Goal: Task Accomplishment & Management: Use online tool/utility

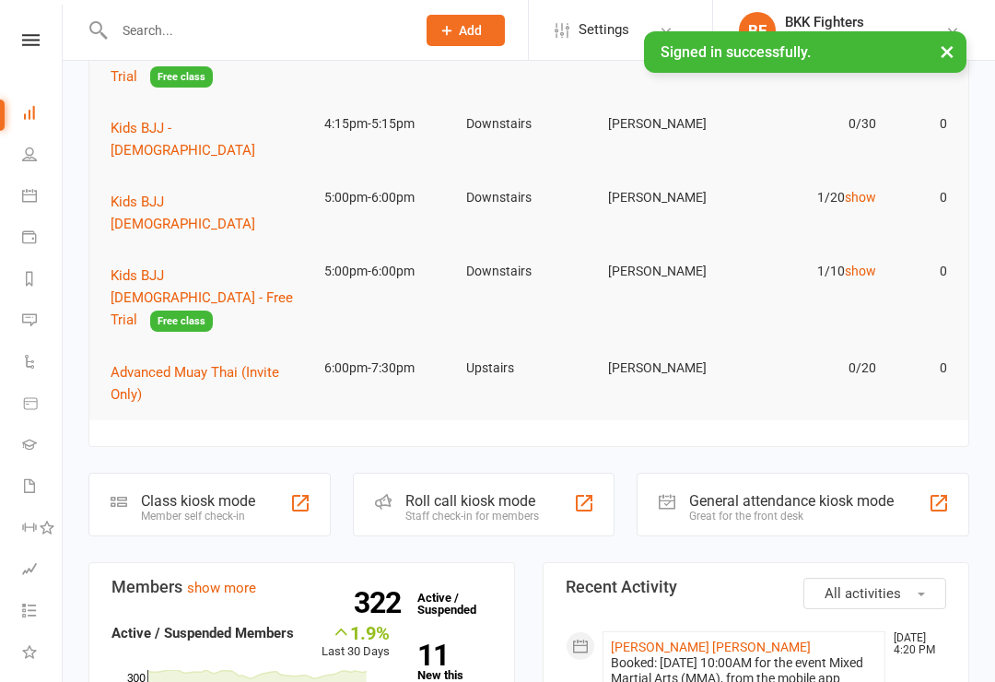
scroll to position [268, 0]
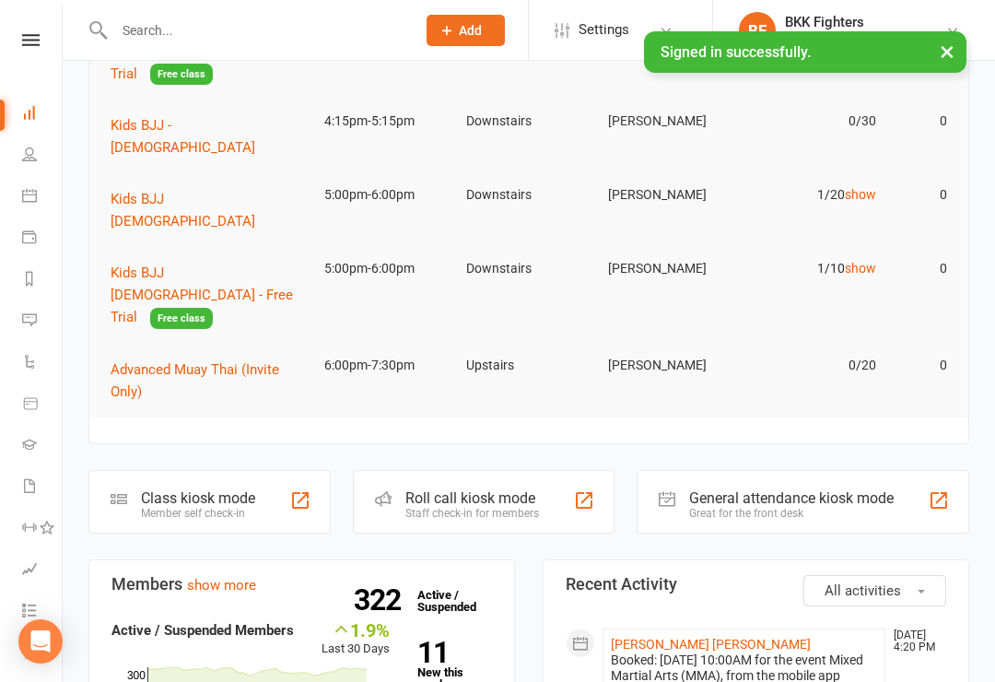
click at [947, 489] on div at bounding box center [939, 500] width 22 height 22
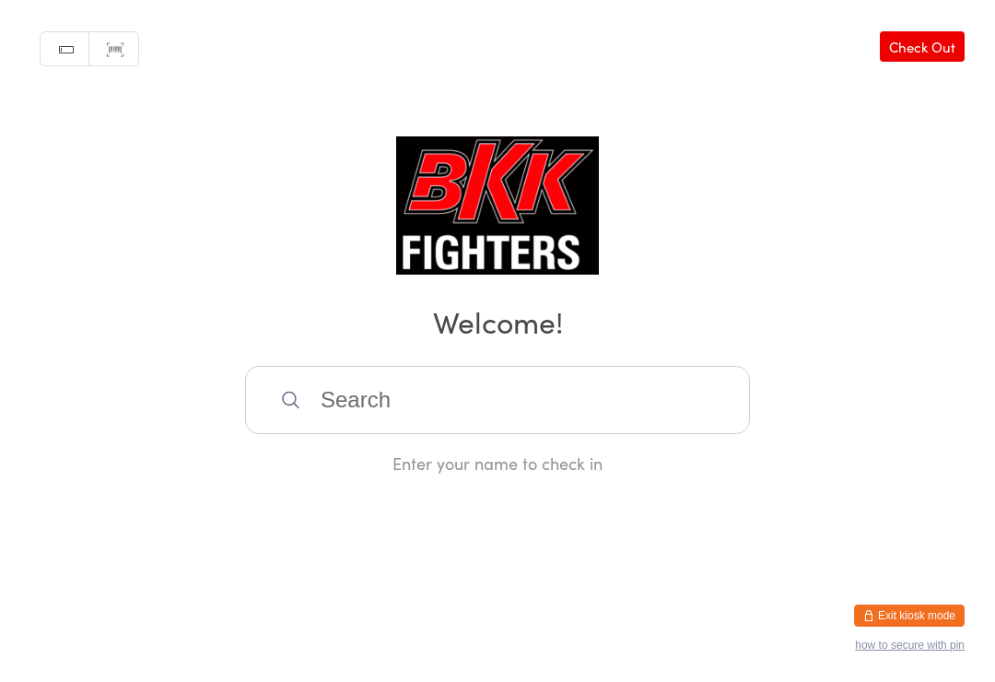
click at [396, 411] on input "search" at bounding box center [497, 400] width 505 height 68
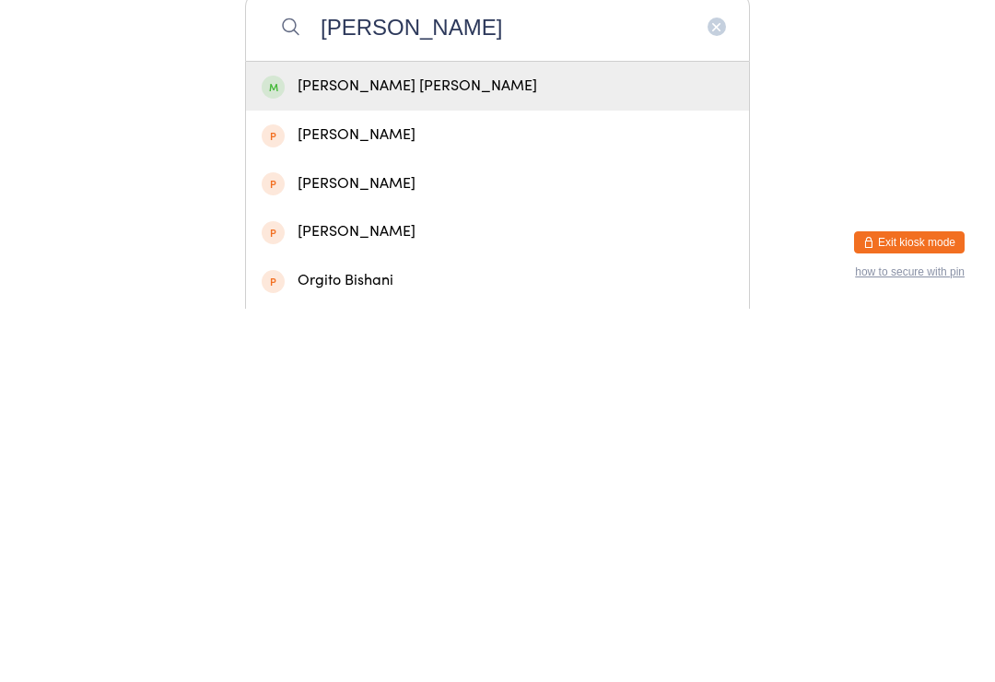
type input "[PERSON_NAME]"
click at [419, 447] on div "[PERSON_NAME] [PERSON_NAME]" at bounding box center [498, 459] width 472 height 25
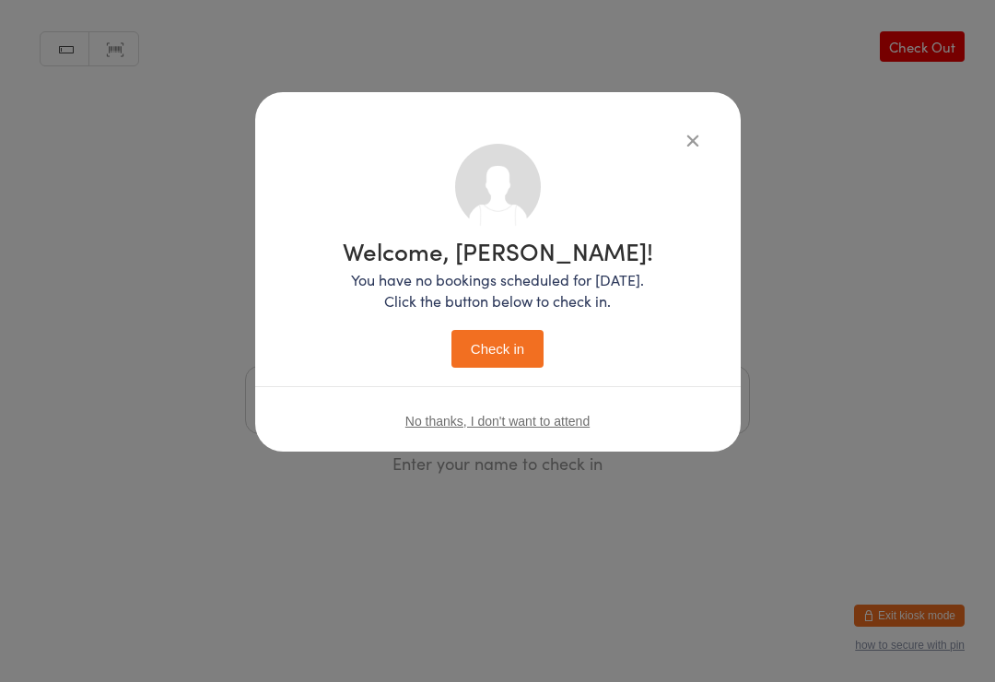
click at [519, 337] on button "Check in" at bounding box center [497, 349] width 92 height 38
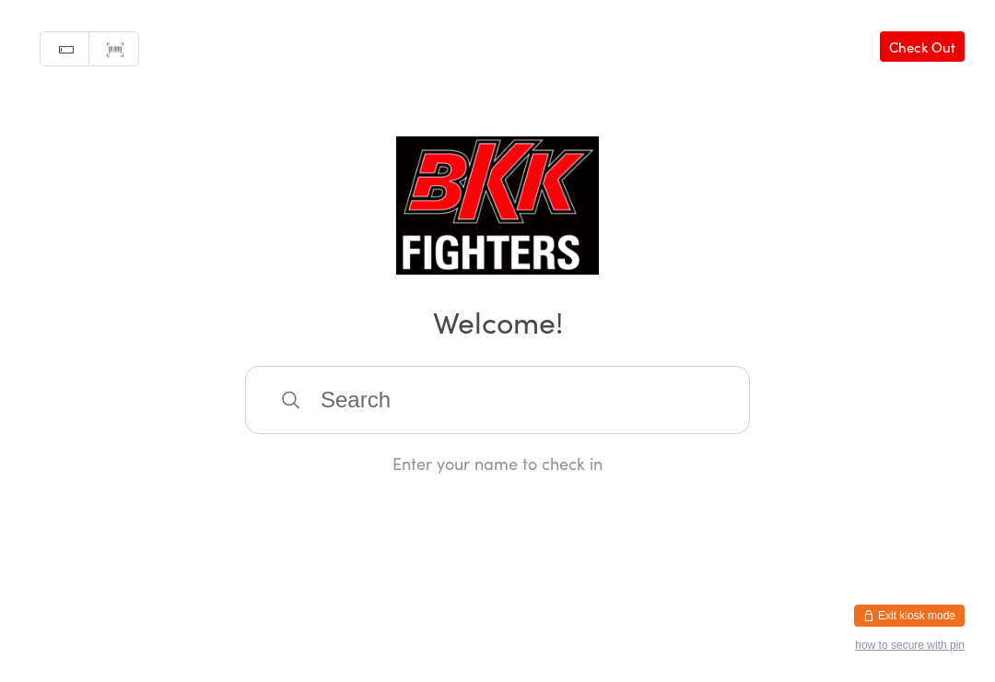
click at [427, 404] on input "search" at bounding box center [497, 400] width 505 height 68
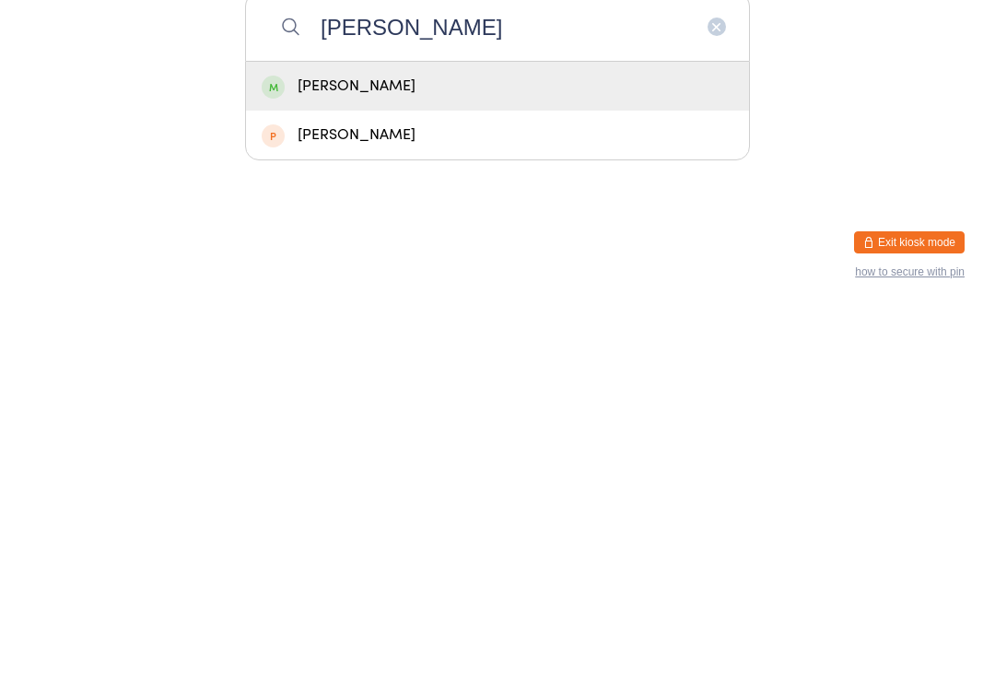
type input "Ezra"
click at [486, 447] on div "Ezra Armitage" at bounding box center [498, 459] width 472 height 25
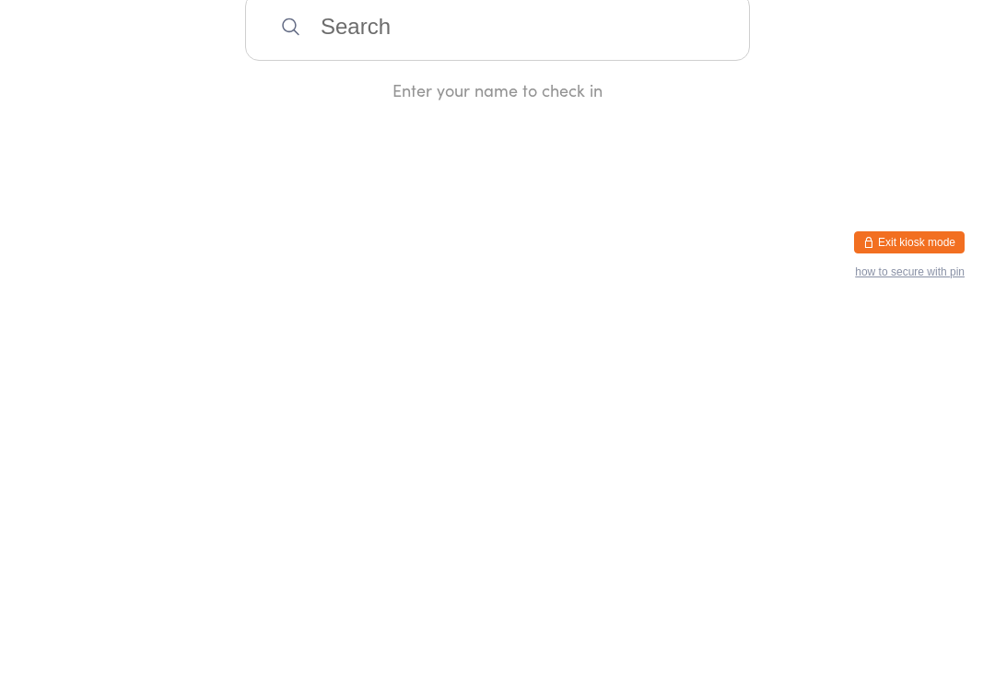
click at [485, 451] on div "Enter your name to check in" at bounding box center [497, 462] width 505 height 23
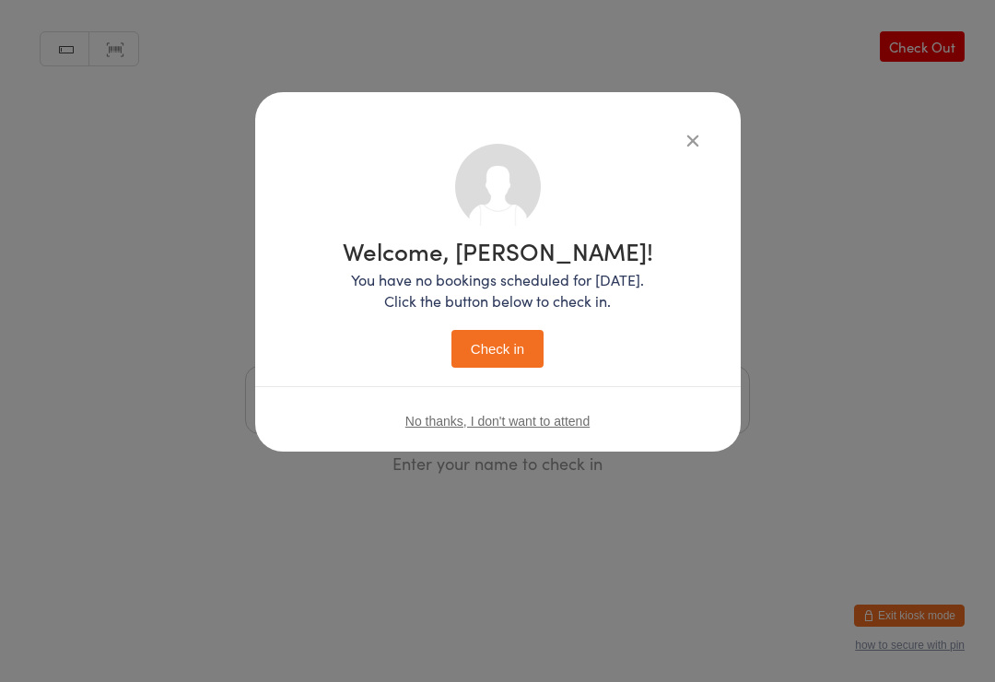
click at [520, 364] on button "Check in" at bounding box center [497, 349] width 92 height 38
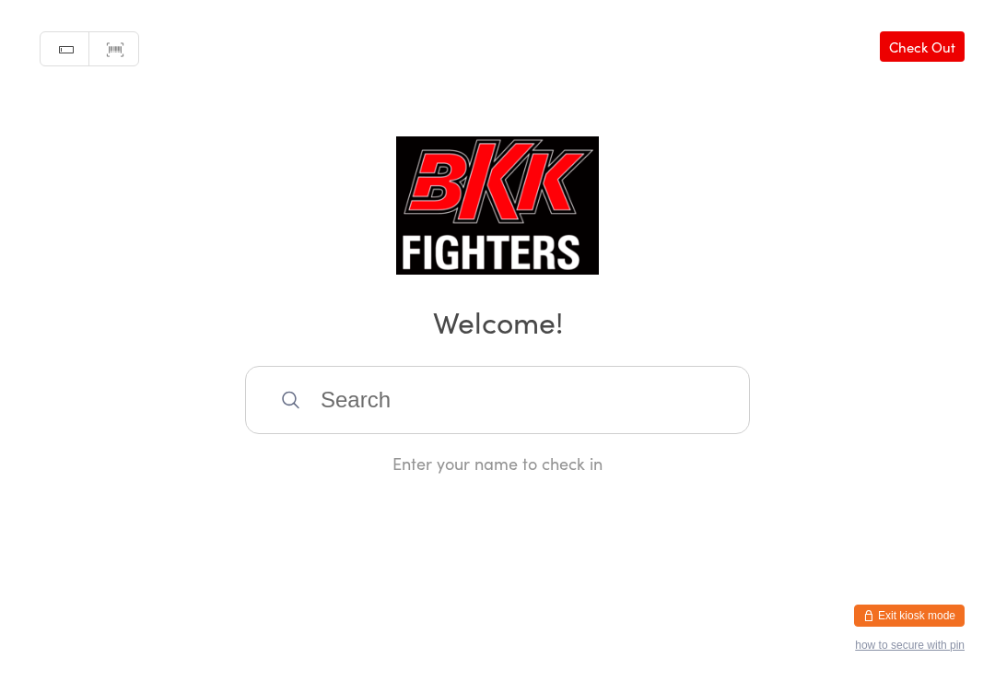
click at [571, 389] on input "search" at bounding box center [497, 400] width 505 height 68
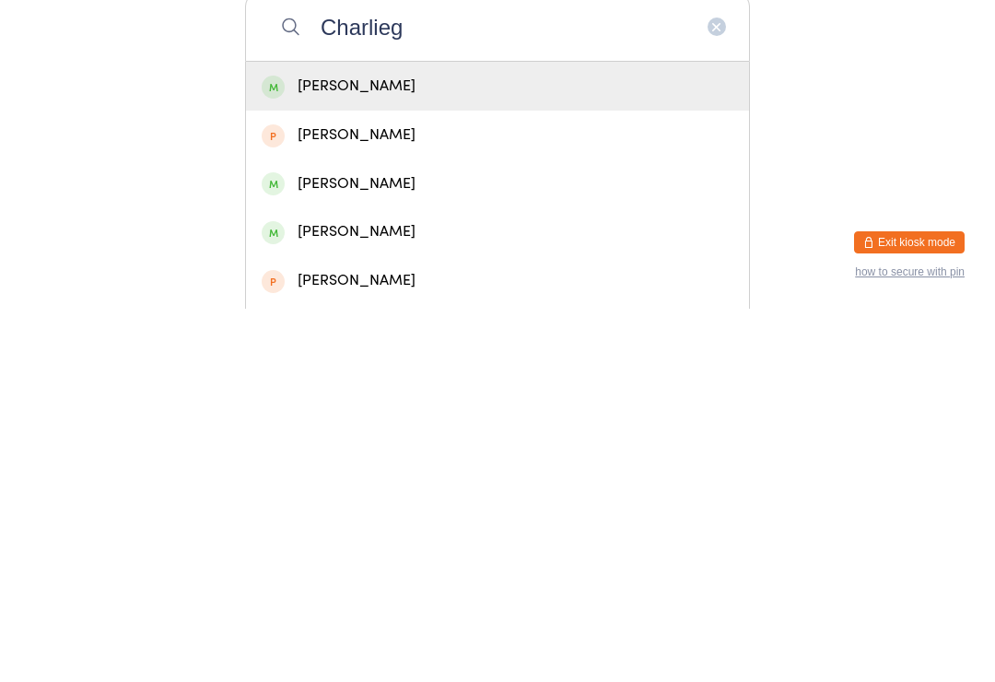
type input "Charlieg"
click at [451, 447] on div "Charlie Gray" at bounding box center [498, 459] width 472 height 25
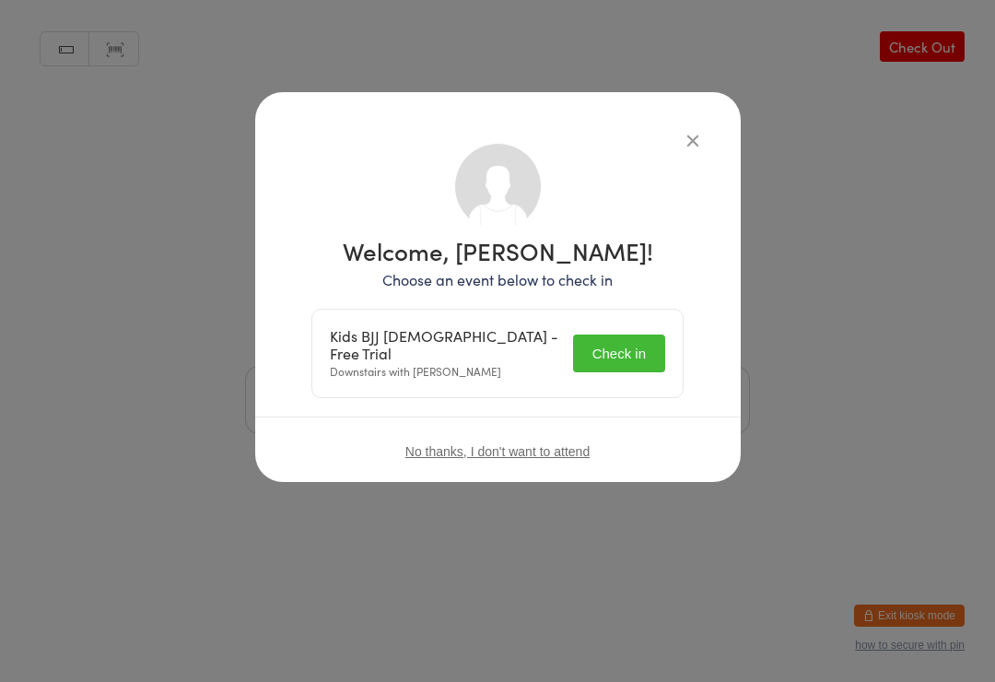
click at [651, 334] on button "Check in" at bounding box center [619, 353] width 92 height 38
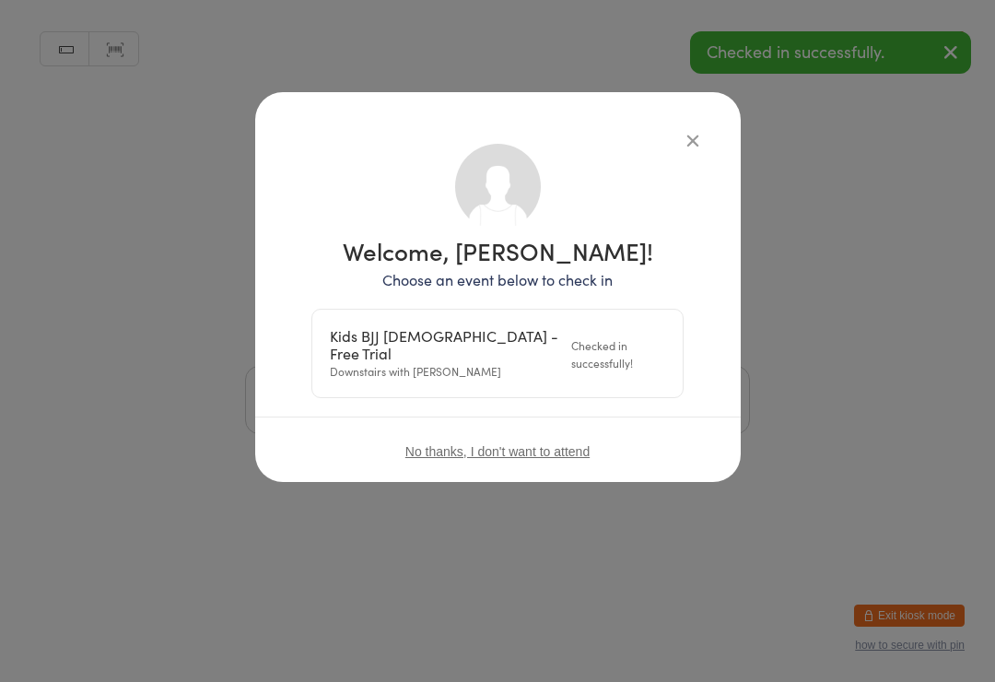
click at [682, 140] on button "button" at bounding box center [693, 140] width 22 height 22
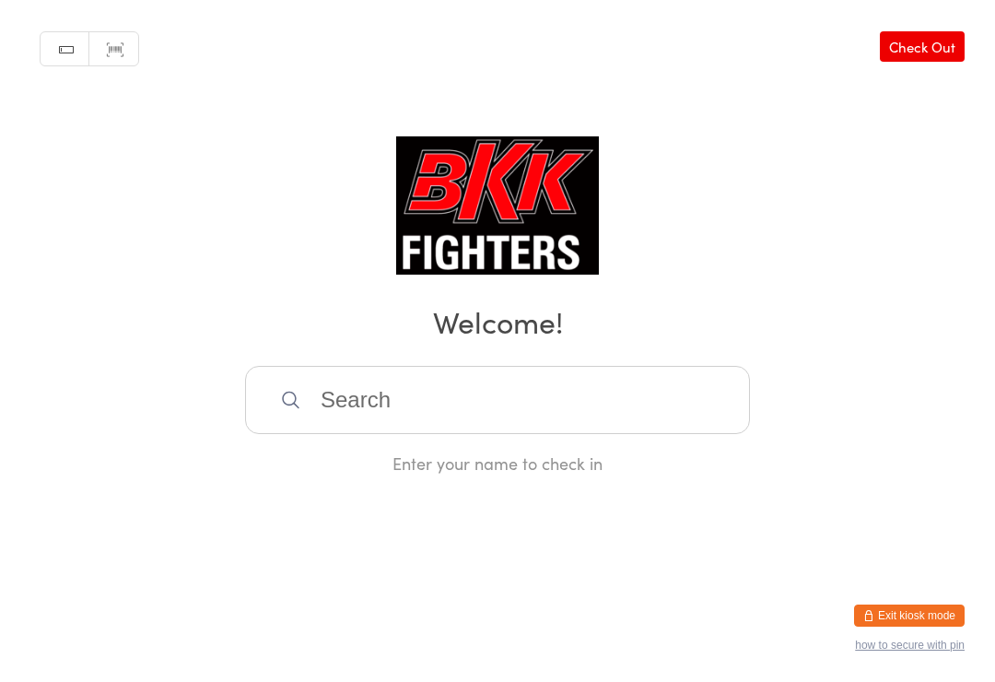
click at [361, 427] on input "search" at bounding box center [497, 400] width 505 height 68
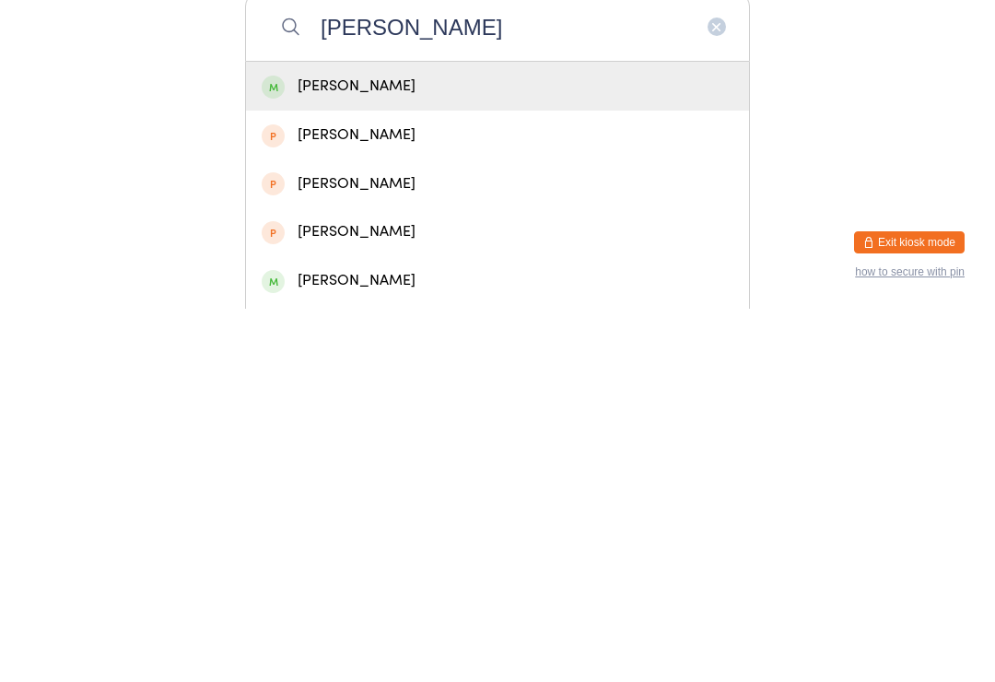
type input "Antoni"
click at [329, 447] on div "[PERSON_NAME]" at bounding box center [498, 459] width 472 height 25
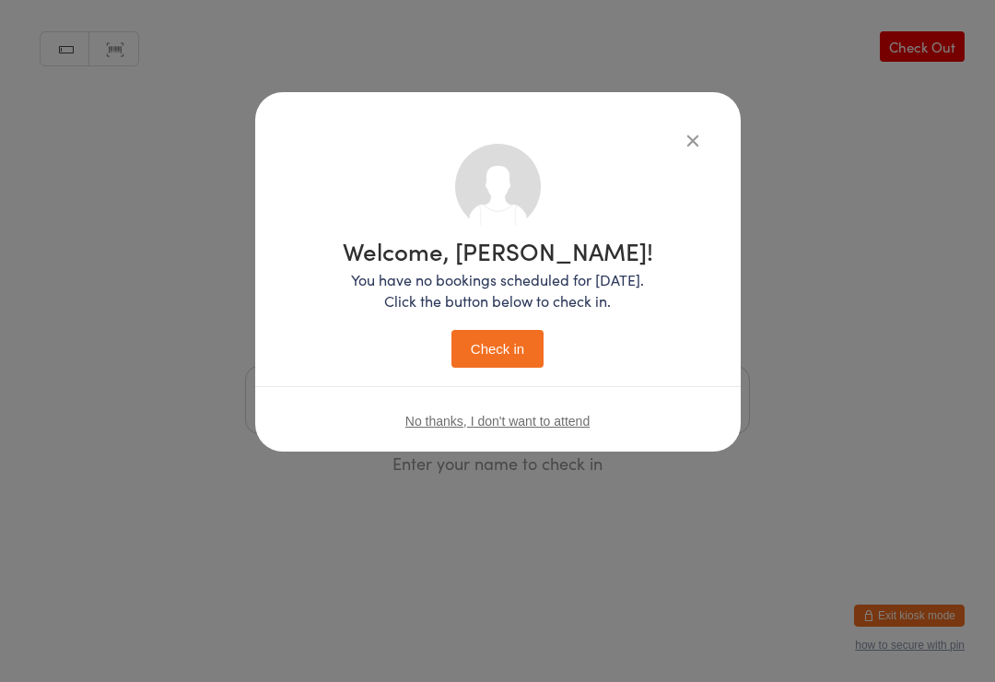
click at [479, 350] on button "Check in" at bounding box center [497, 349] width 92 height 38
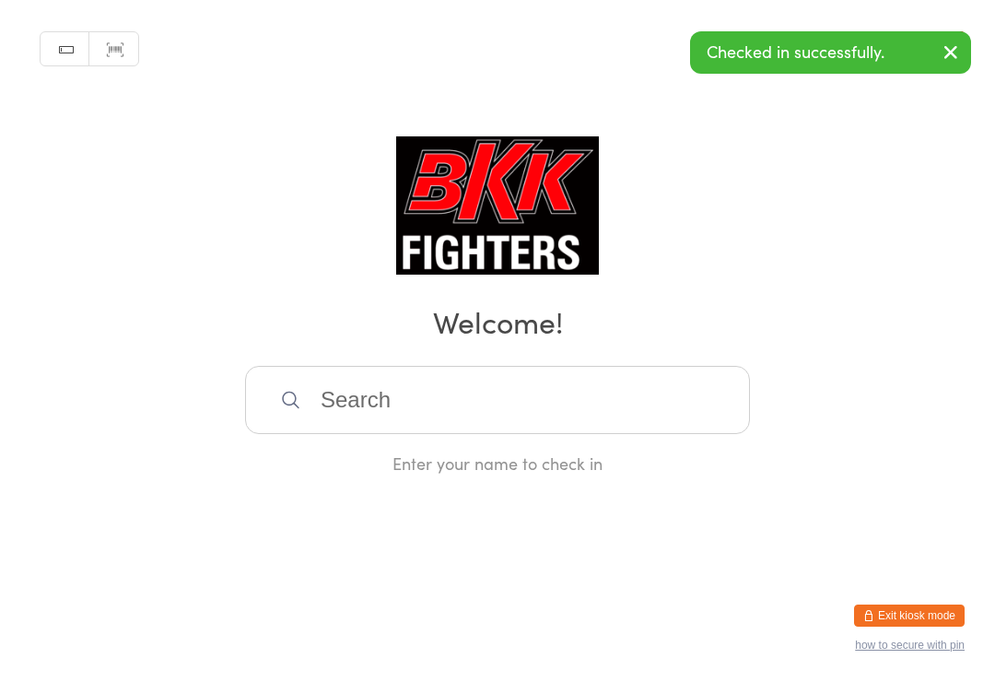
click at [956, 67] on button "button" at bounding box center [950, 53] width 41 height 42
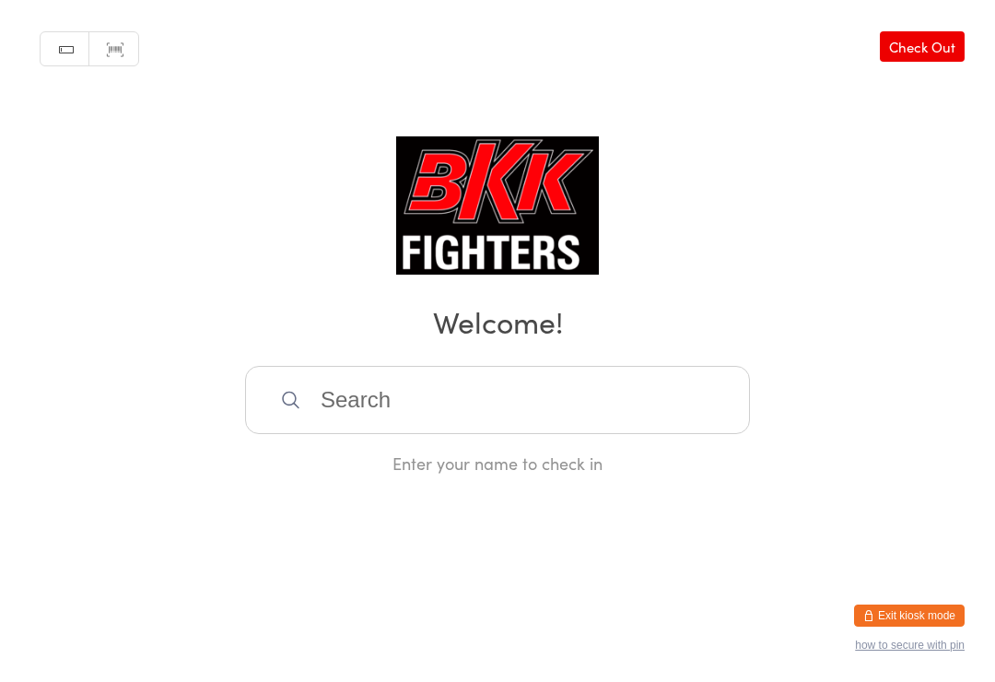
click at [479, 391] on input "search" at bounding box center [497, 400] width 505 height 68
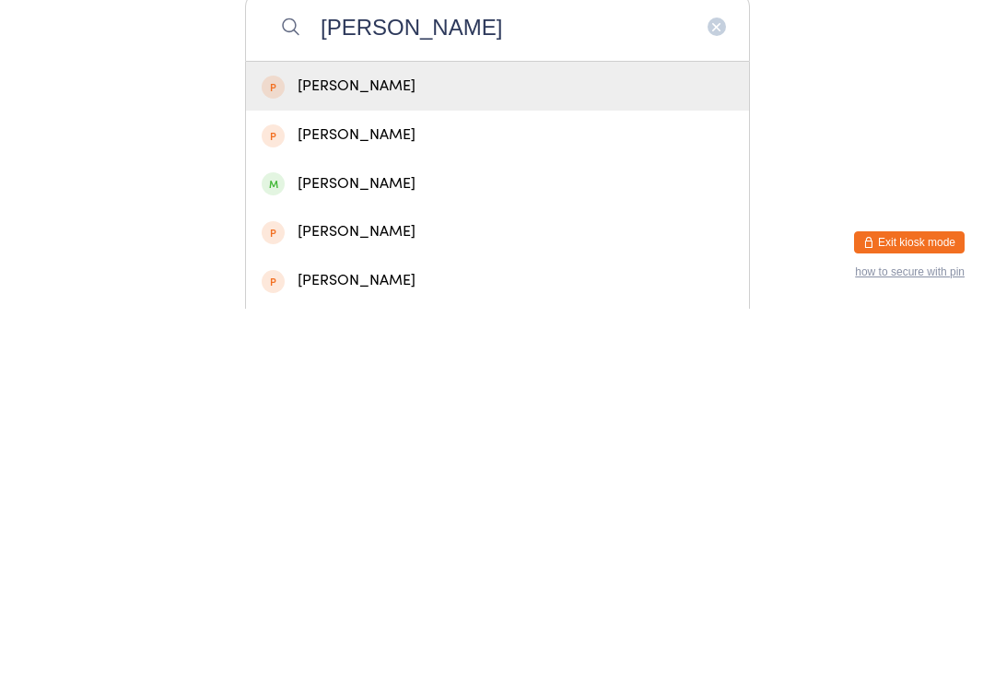
type input "Tyler brooke"
click at [399, 447] on div "Tyler Brooke" at bounding box center [498, 459] width 472 height 25
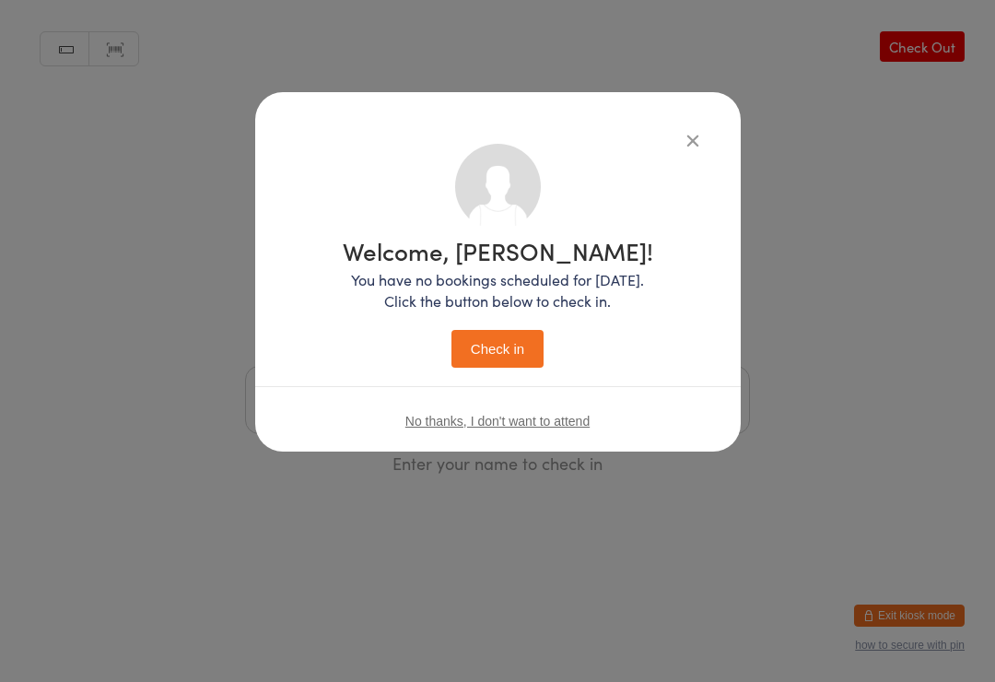
click at [497, 347] on button "Check in" at bounding box center [497, 349] width 92 height 38
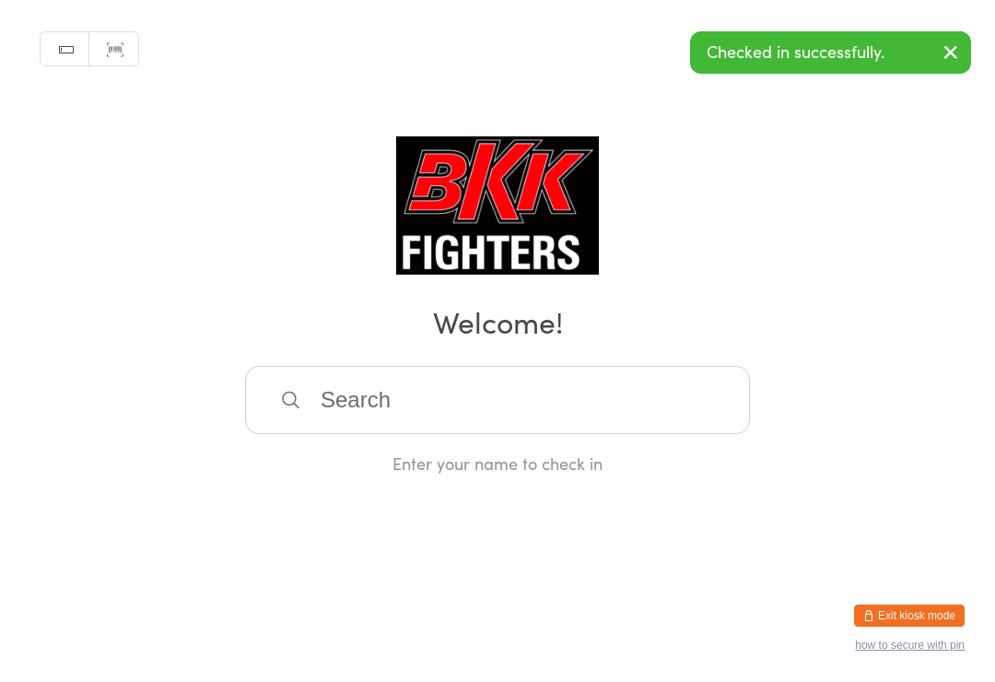
click at [379, 409] on input "search" at bounding box center [497, 400] width 505 height 68
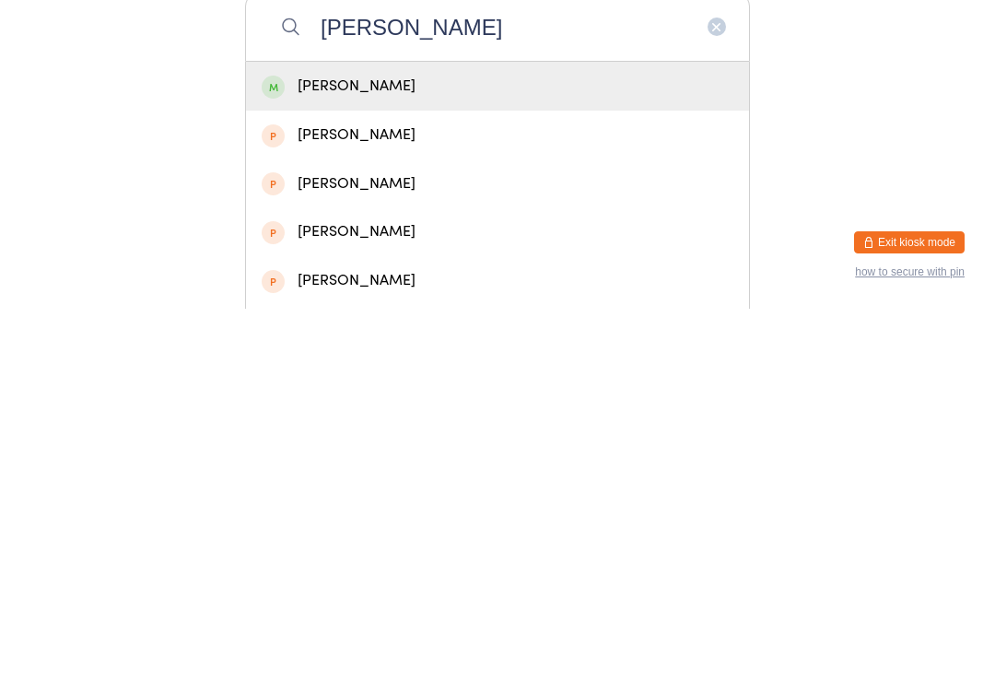
type input "[PERSON_NAME]"
click at [445, 447] on div "[PERSON_NAME]" at bounding box center [498, 459] width 472 height 25
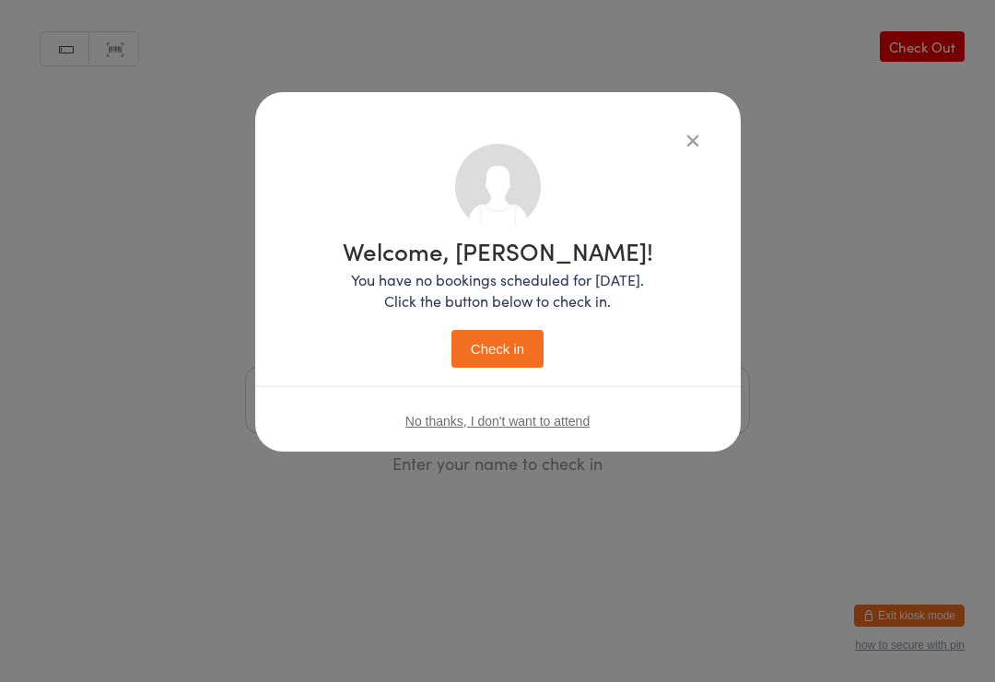
click at [494, 355] on button "Check in" at bounding box center [497, 349] width 92 height 38
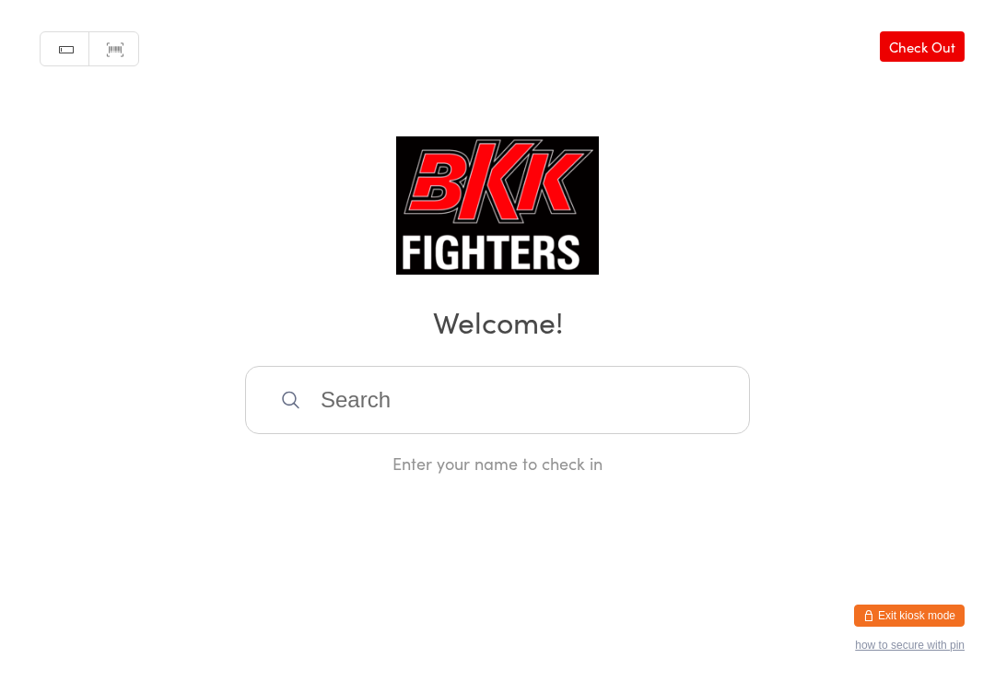
click at [439, 422] on input "search" at bounding box center [497, 400] width 505 height 68
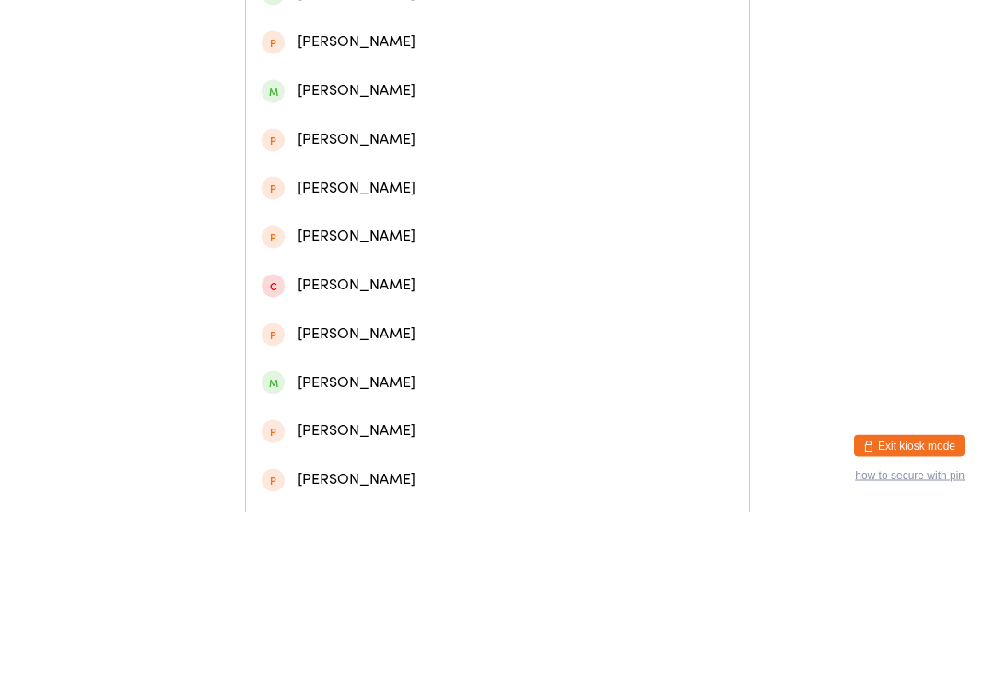
scroll to position [409, 0]
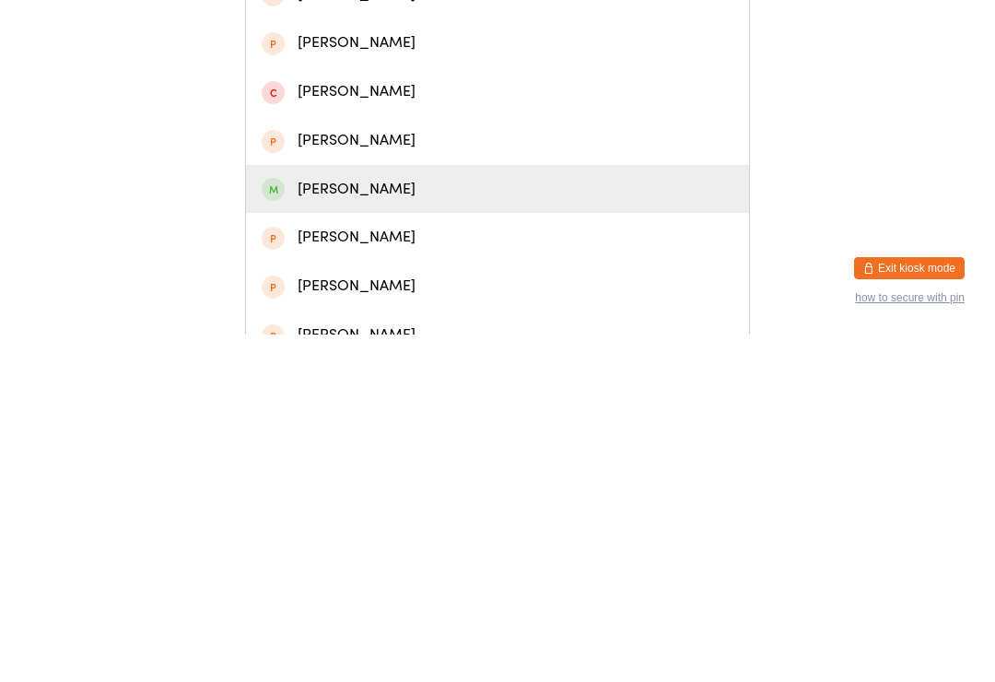
type input "Danny"
click at [380, 524] on div "[PERSON_NAME]" at bounding box center [498, 536] width 472 height 25
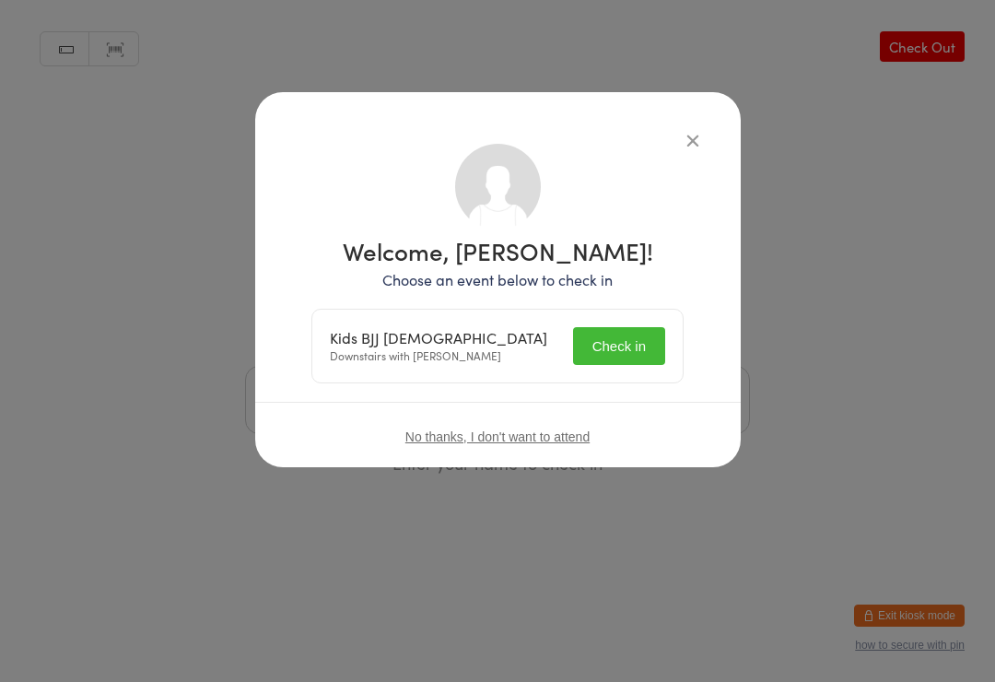
click at [616, 339] on button "Check in" at bounding box center [619, 346] width 92 height 38
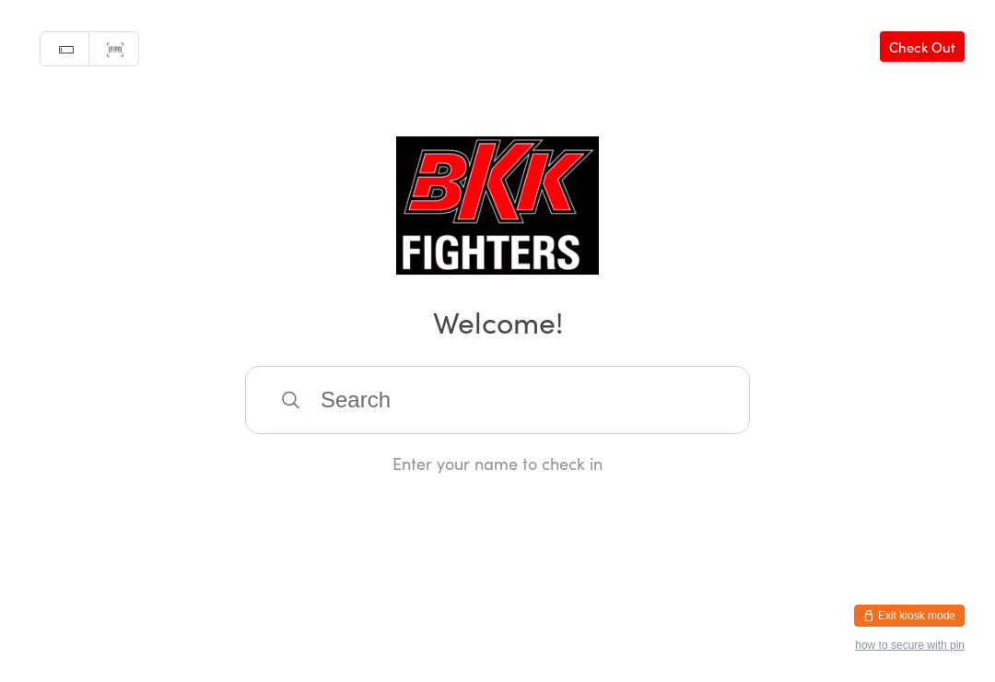
click at [693, 417] on input "search" at bounding box center [497, 400] width 505 height 68
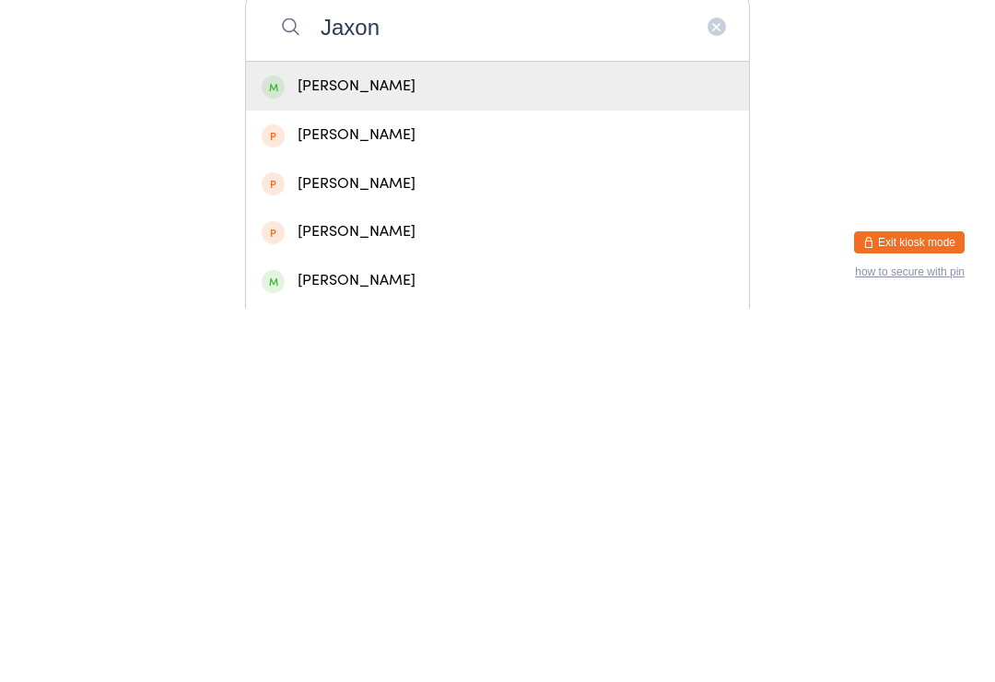
type input "Jaxon"
click at [691, 447] on div "[PERSON_NAME]" at bounding box center [498, 459] width 472 height 25
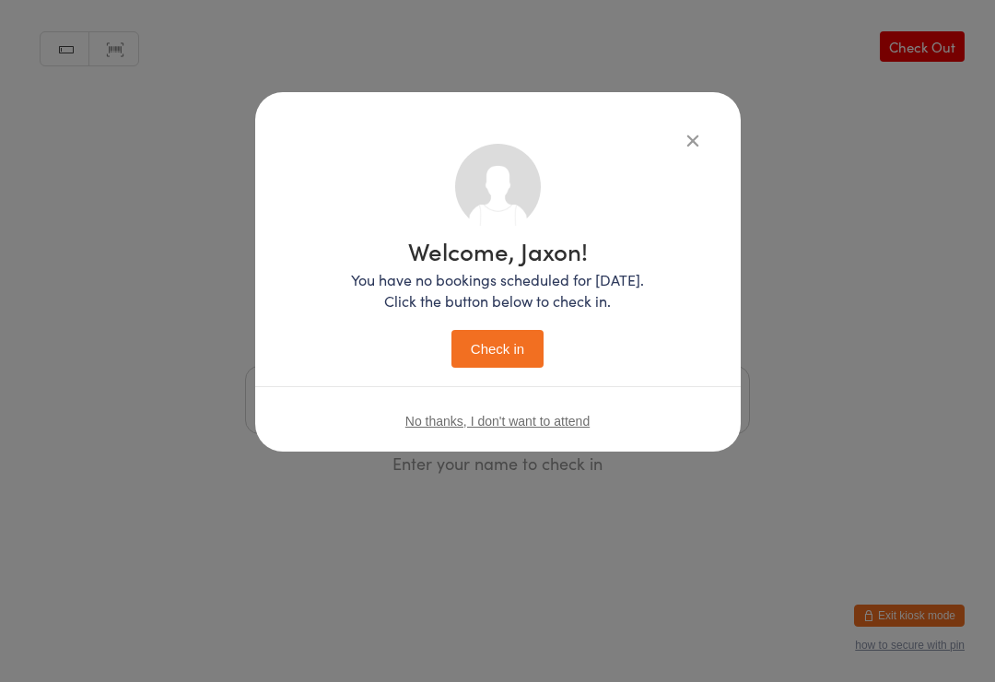
click at [520, 343] on button "Check in" at bounding box center [497, 349] width 92 height 38
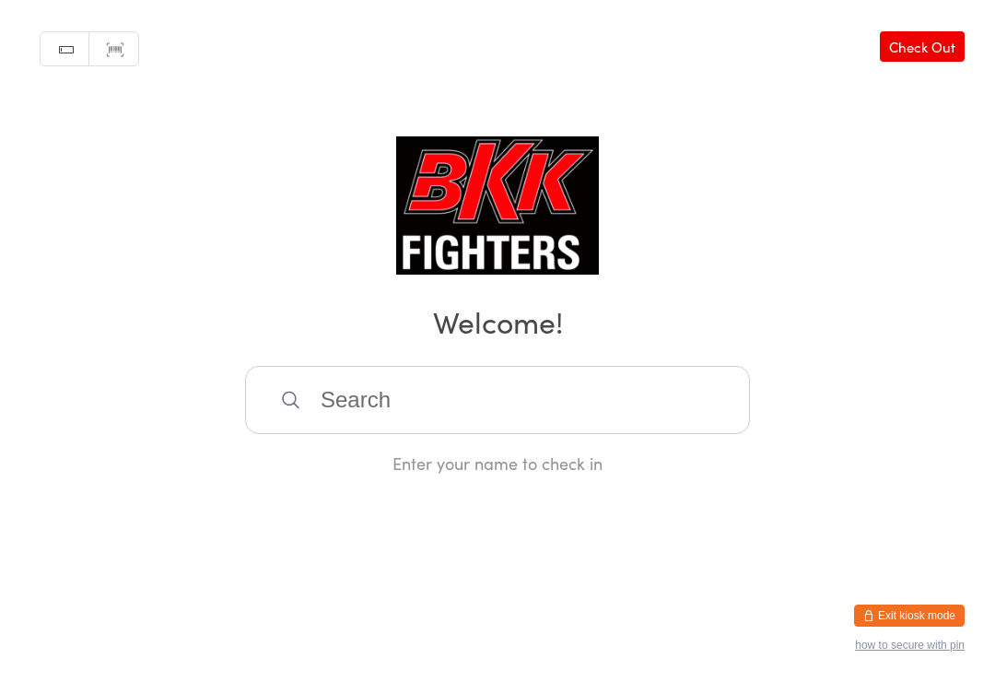
click at [669, 386] on input "search" at bounding box center [497, 400] width 505 height 68
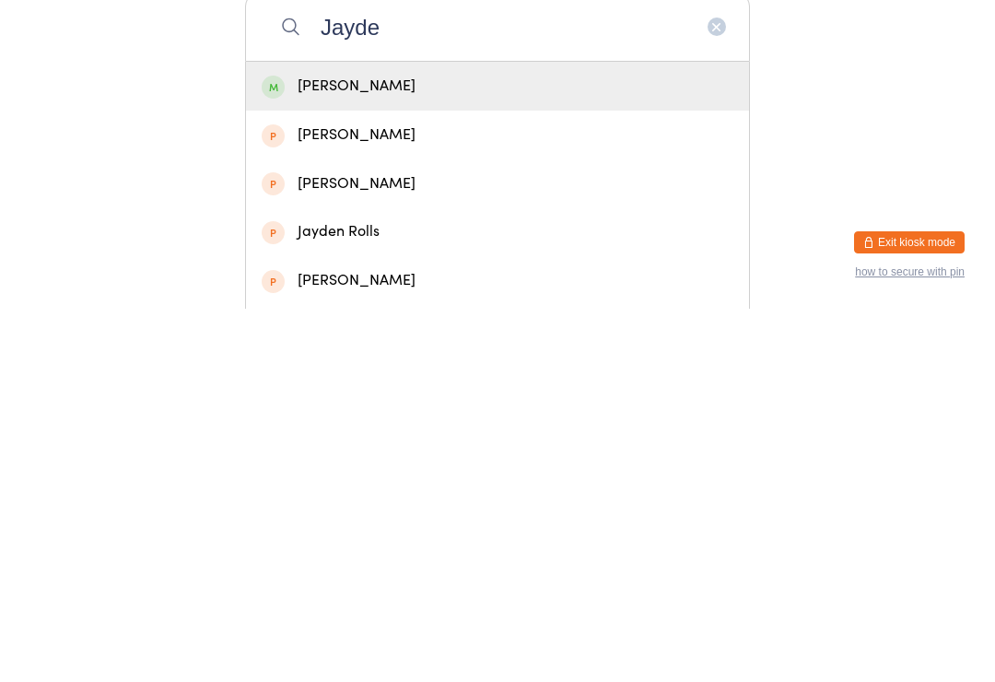
type input "Jayde"
click at [383, 447] on div "Jayden Borg" at bounding box center [498, 459] width 472 height 25
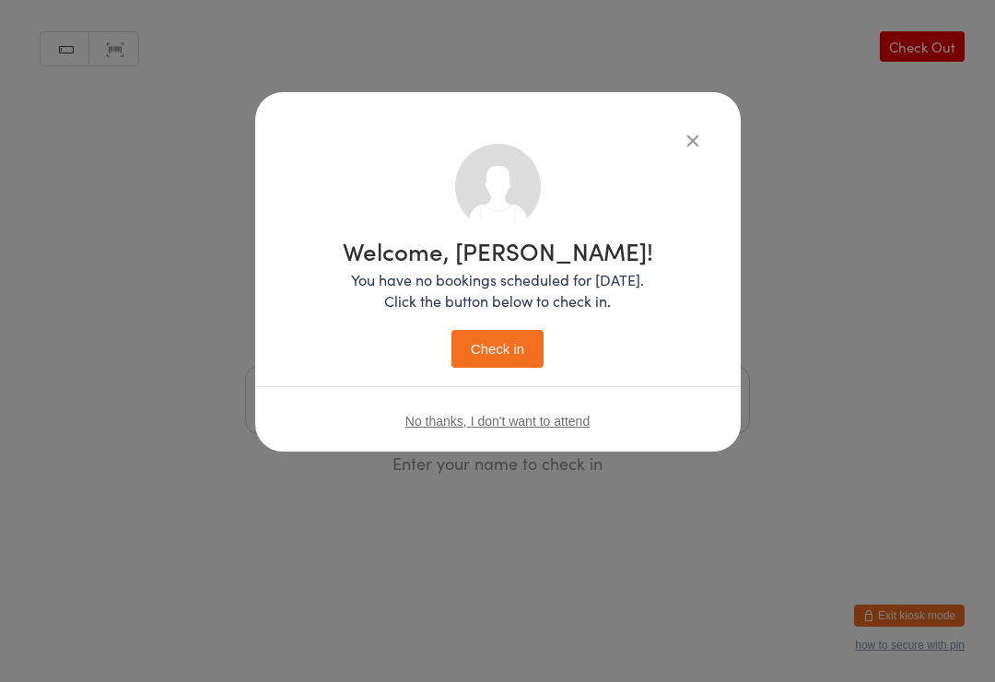
click at [516, 367] on button "Check in" at bounding box center [497, 349] width 92 height 38
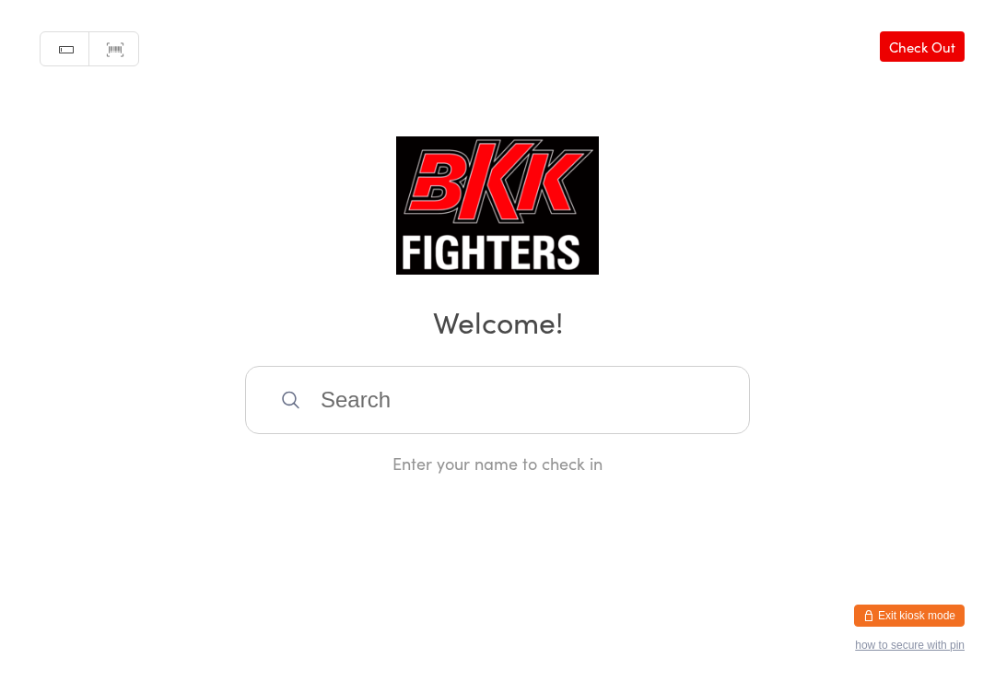
click at [530, 394] on input "search" at bounding box center [497, 400] width 505 height 68
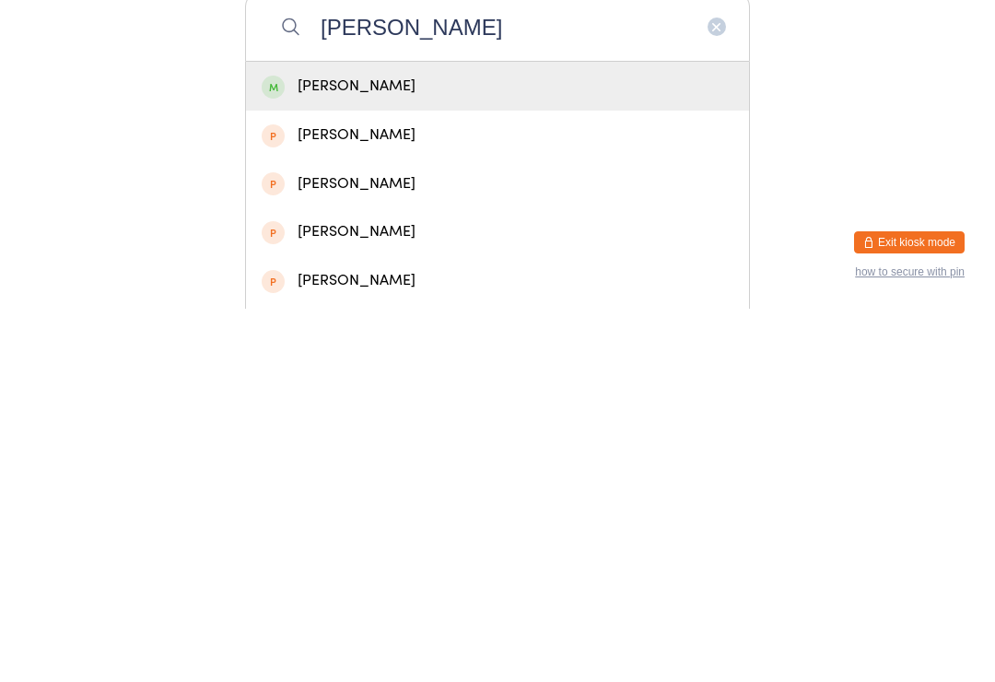
type input "Harvey fowerak"
click at [479, 447] on div "Harvey Foweraker" at bounding box center [498, 459] width 472 height 25
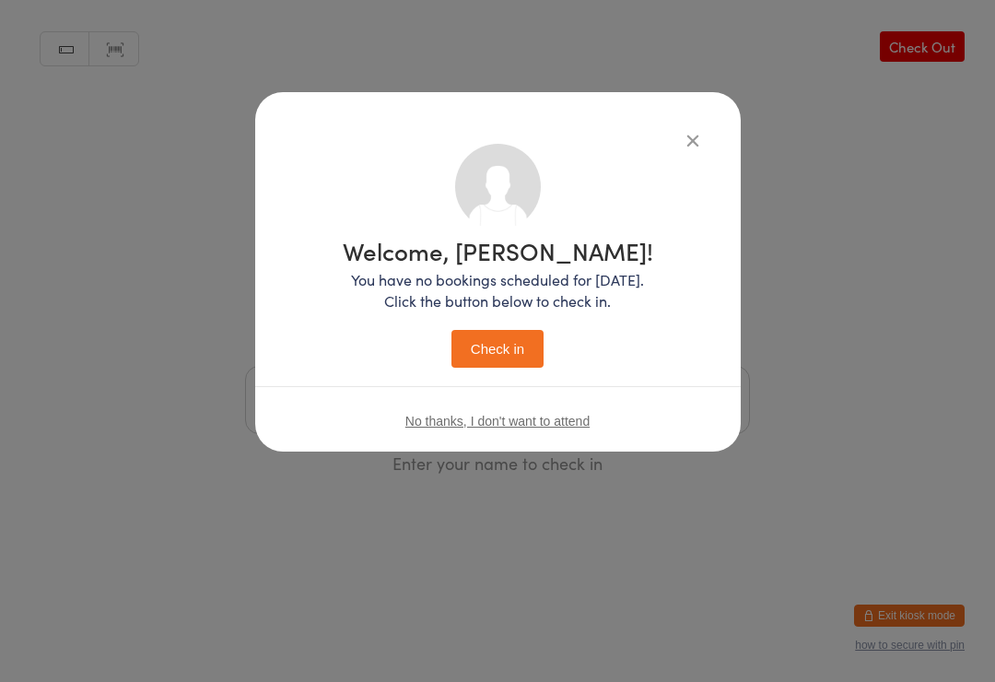
click at [512, 356] on button "Check in" at bounding box center [497, 349] width 92 height 38
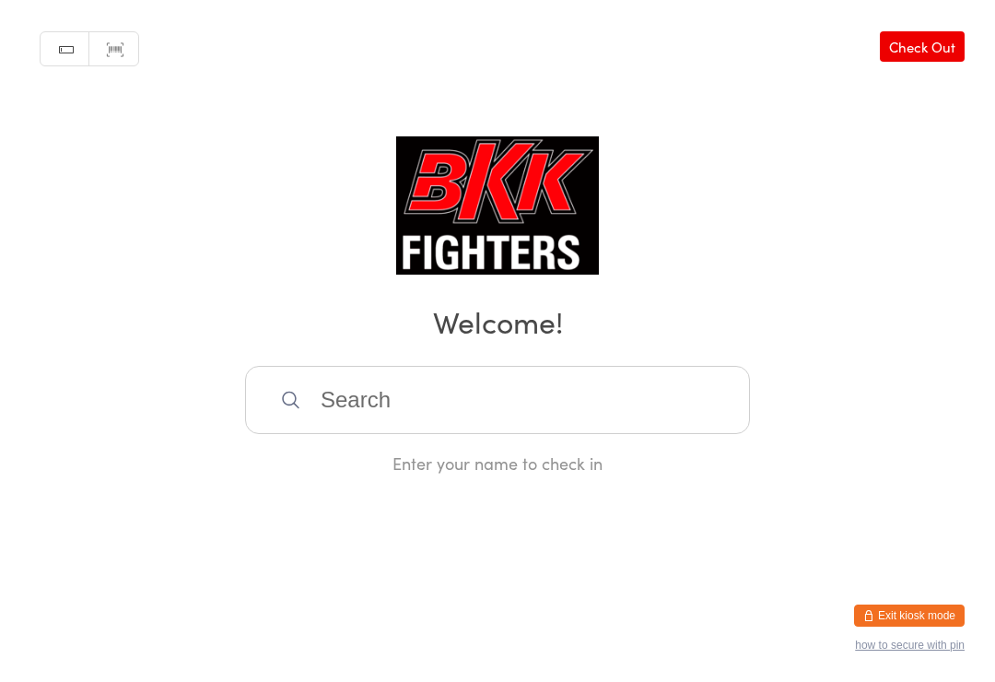
click at [495, 402] on input "search" at bounding box center [497, 400] width 505 height 68
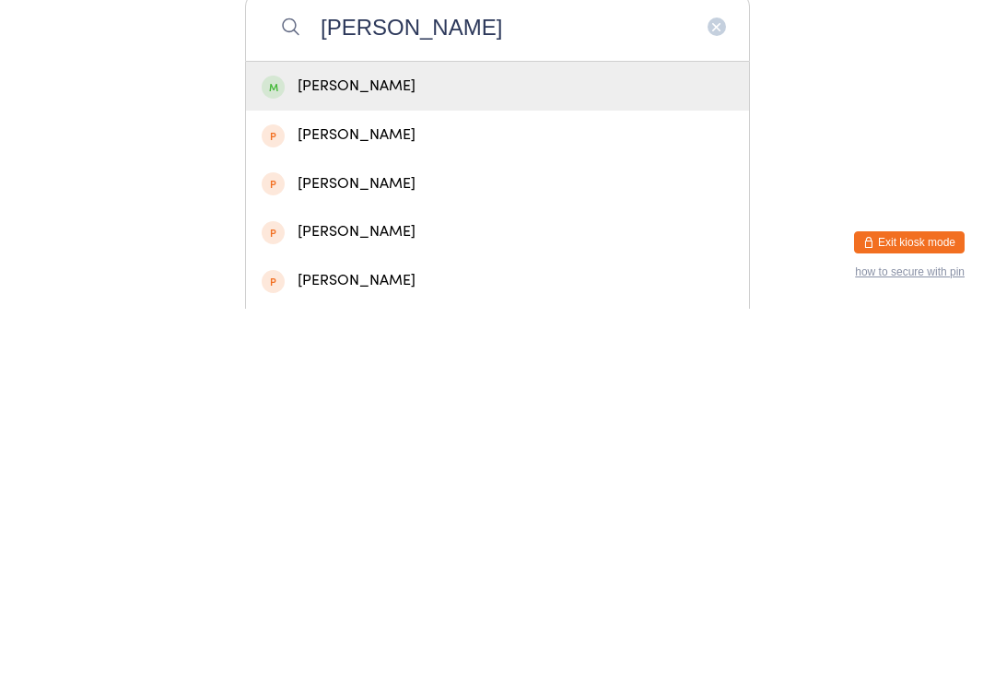
type input "Mason franc"
click at [466, 447] on div "Mason Francois" at bounding box center [498, 459] width 472 height 25
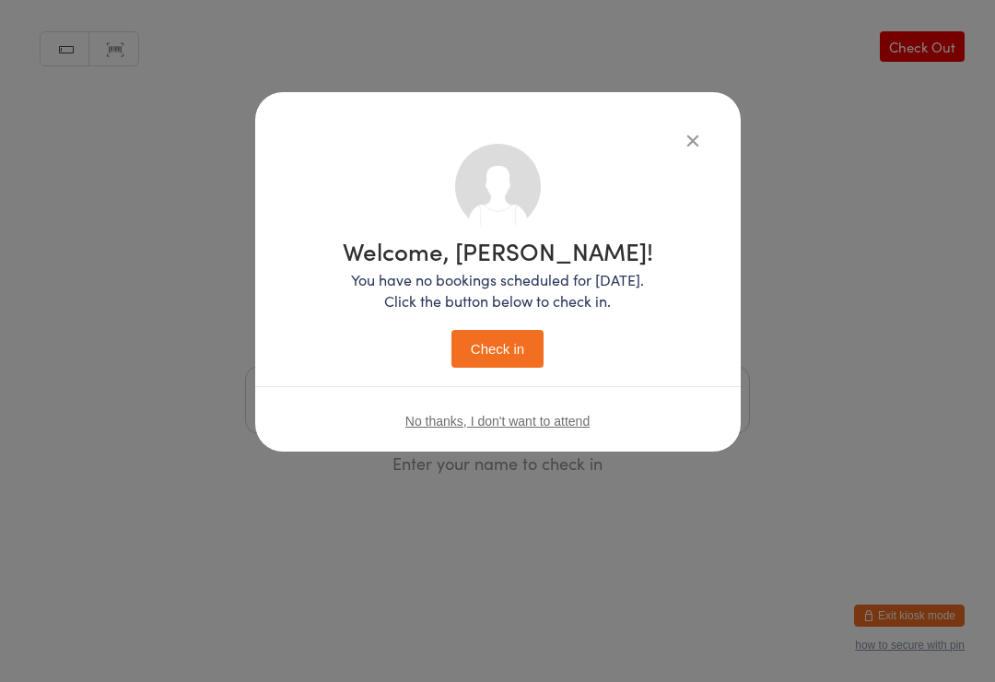
click at [508, 348] on button "Check in" at bounding box center [497, 349] width 92 height 38
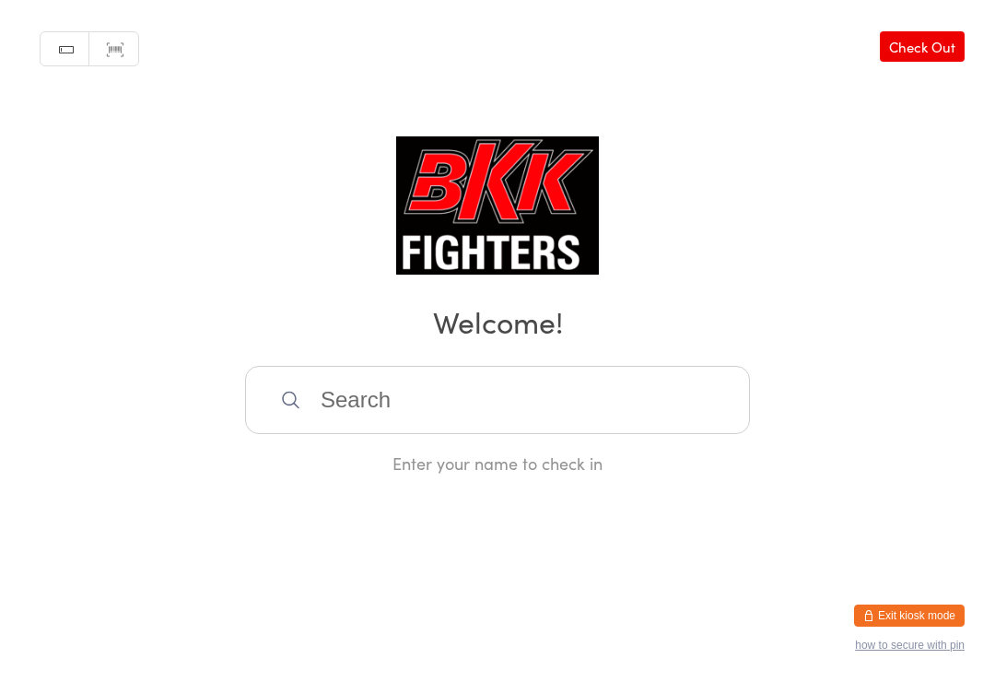
click at [400, 393] on input "search" at bounding box center [497, 400] width 505 height 68
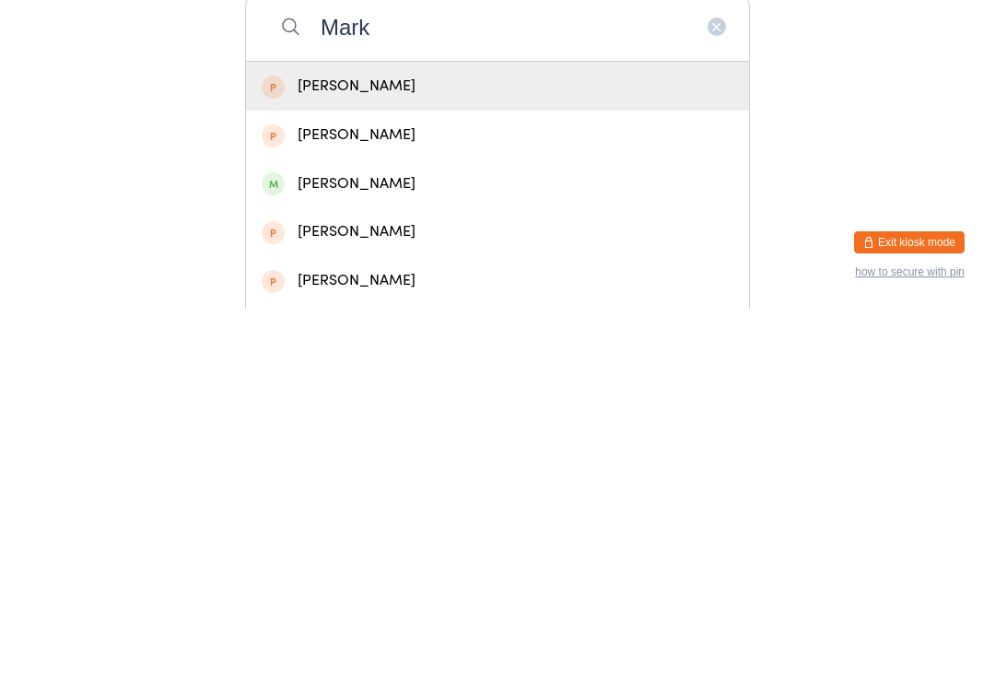
type input "Mark"
click at [372, 544] on div "Mark Reeve" at bounding box center [498, 556] width 472 height 25
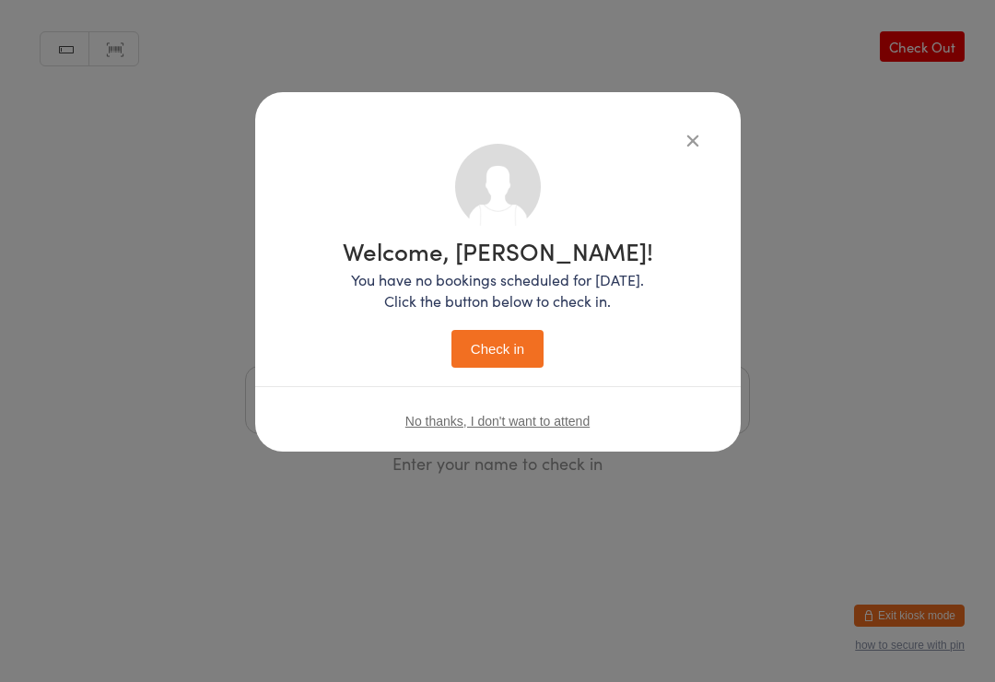
click at [512, 339] on button "Check in" at bounding box center [497, 349] width 92 height 38
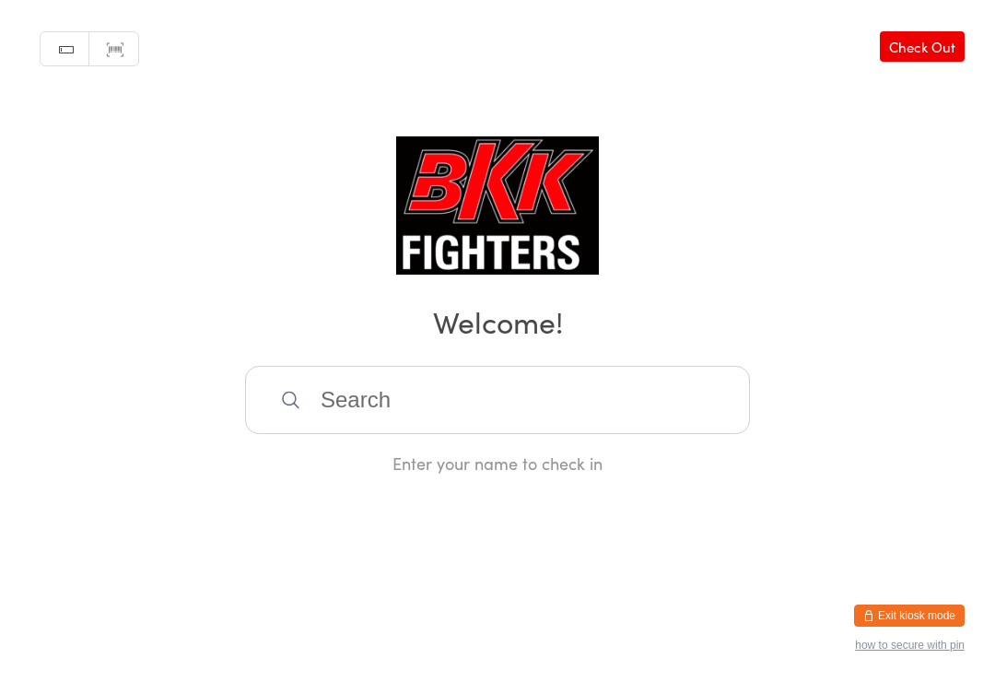
click at [584, 389] on input "search" at bounding box center [497, 400] width 505 height 68
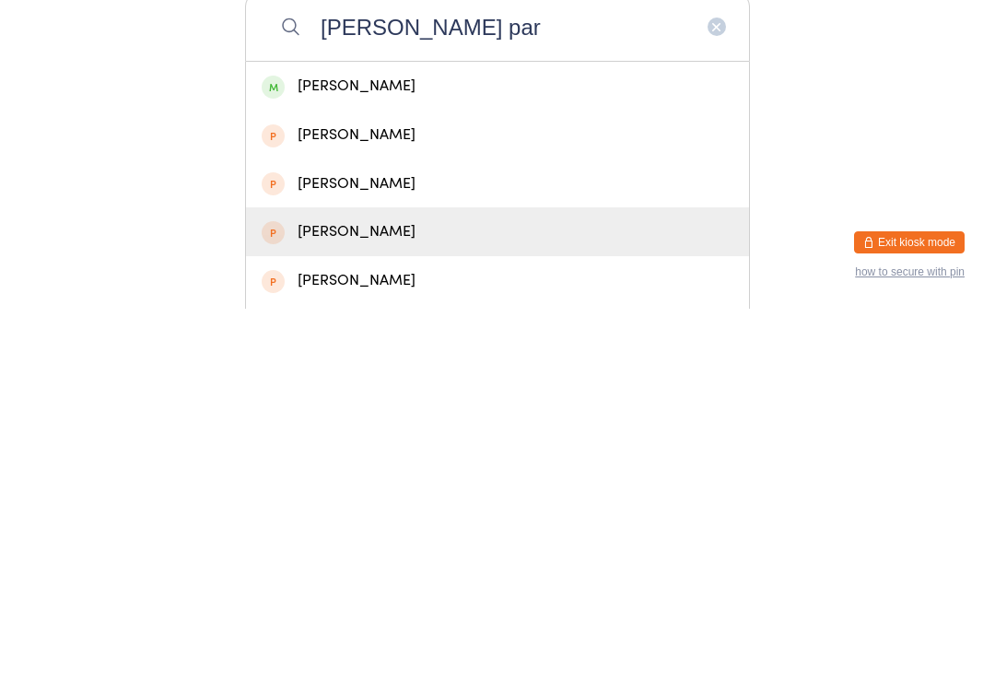
type input "Chris par"
click at [419, 592] on div "Christopher Parker" at bounding box center [498, 604] width 472 height 25
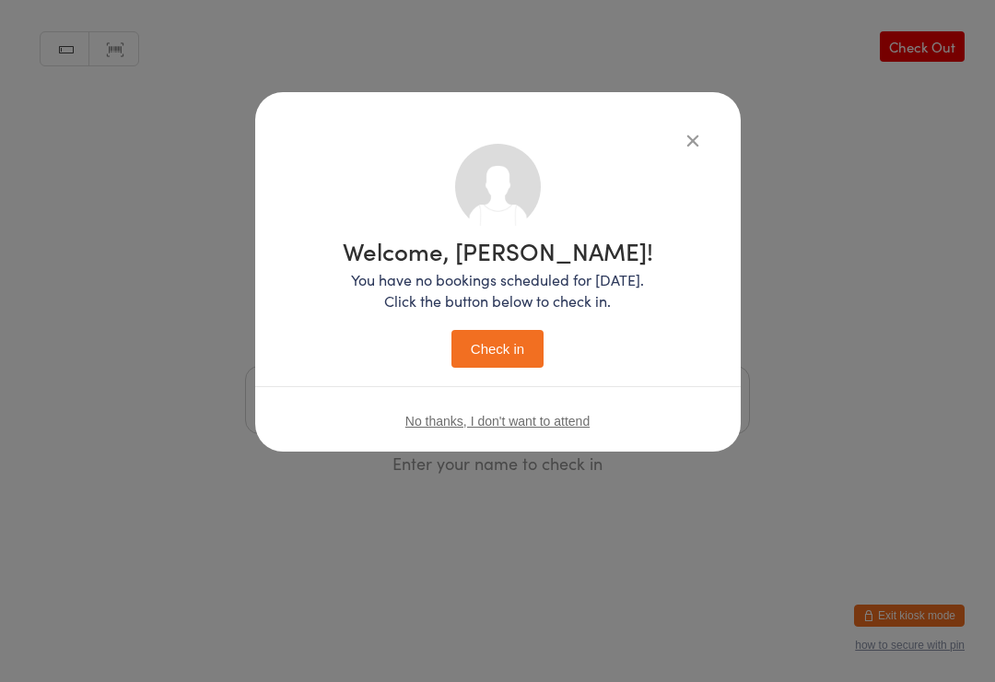
click at [685, 134] on icon "button" at bounding box center [693, 140] width 20 height 20
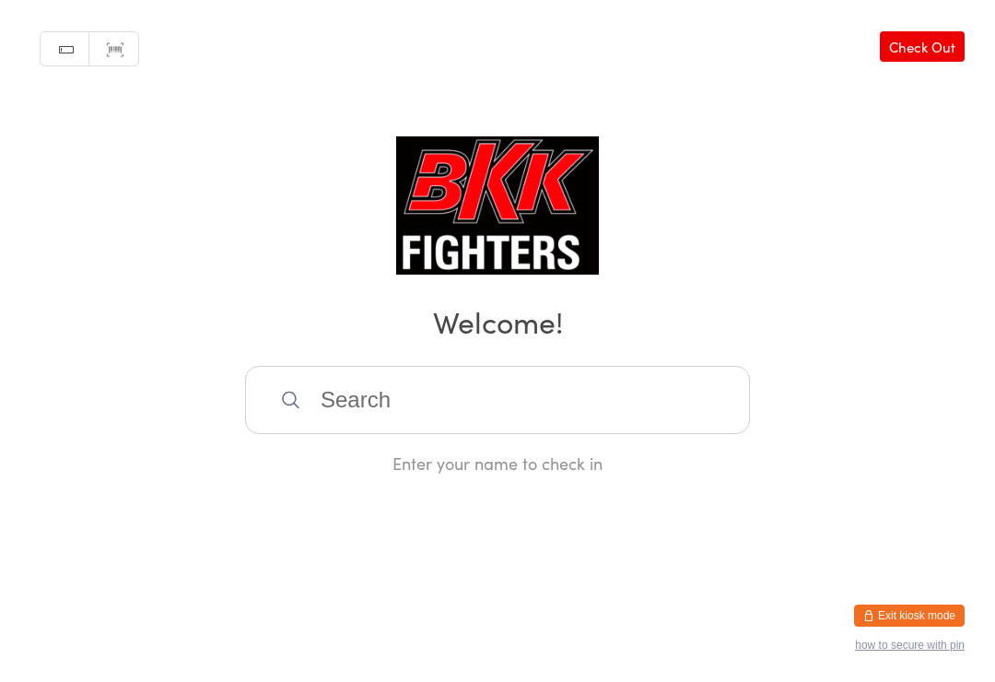
click at [457, 391] on input "search" at bounding box center [497, 400] width 505 height 68
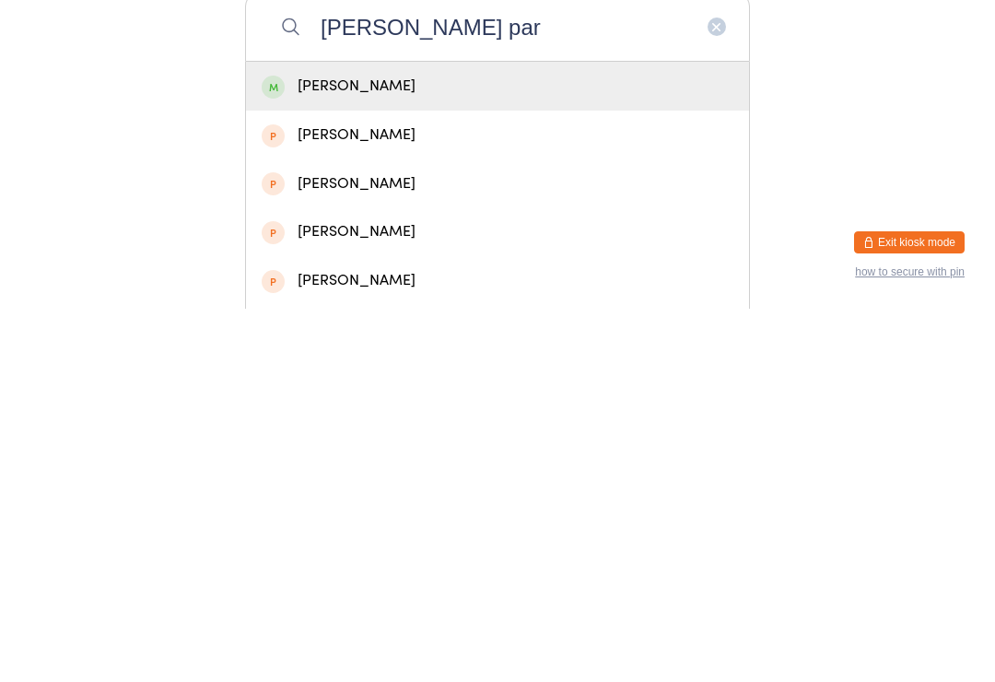
type input "Chris par"
click at [413, 447] on div "Chris Parker" at bounding box center [498, 459] width 472 height 25
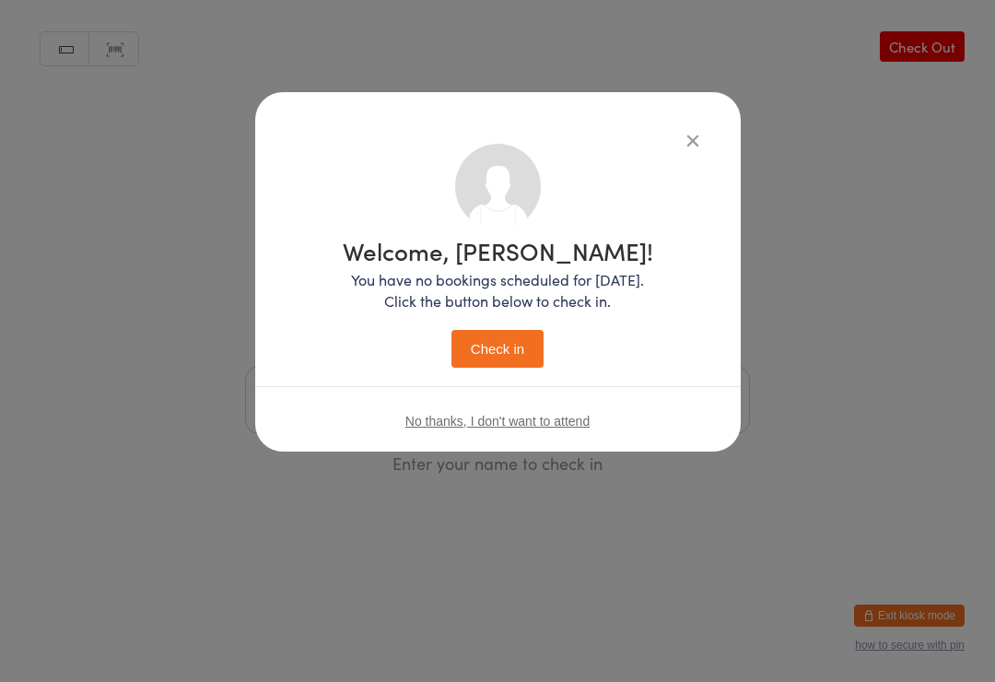
click at [504, 346] on button "Check in" at bounding box center [497, 349] width 92 height 38
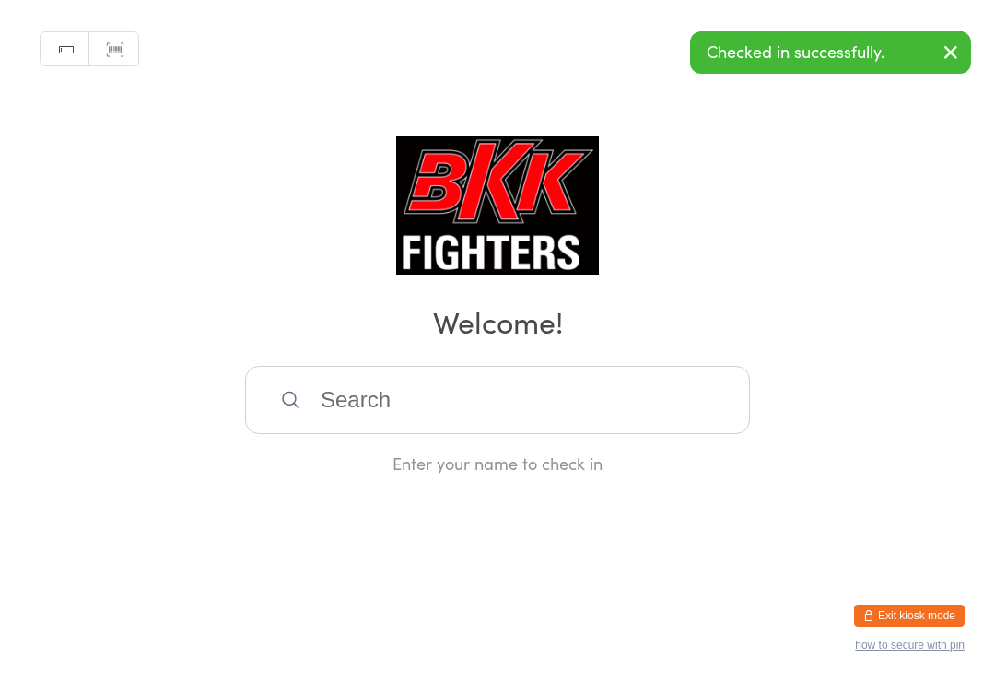
click at [473, 407] on input "search" at bounding box center [497, 400] width 505 height 68
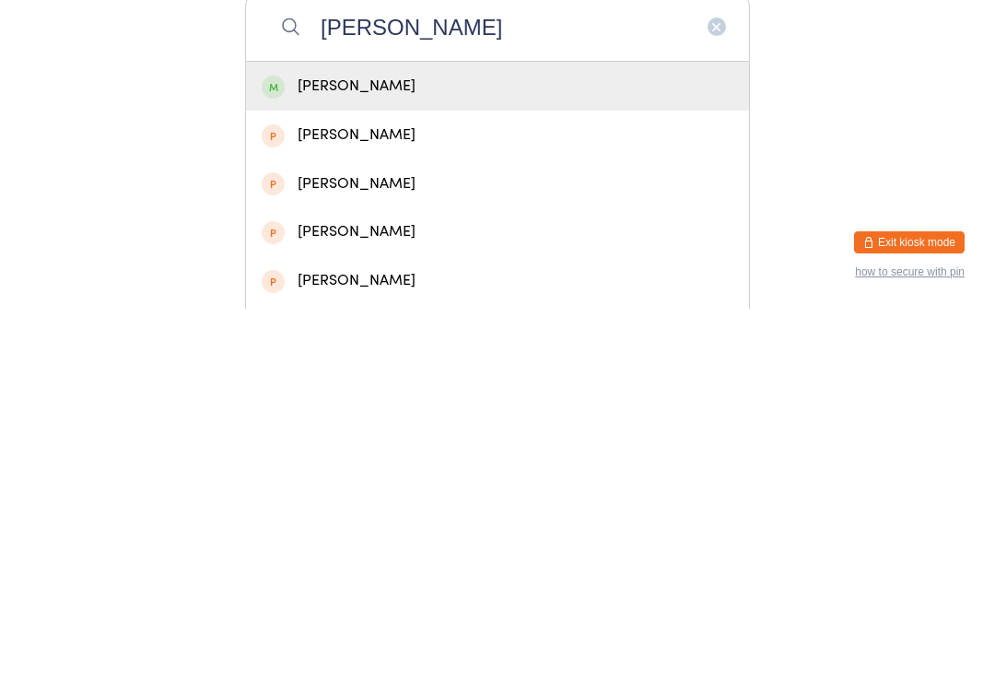
type input "Charlie exton"
click at [476, 447] on div "[PERSON_NAME]" at bounding box center [498, 459] width 472 height 25
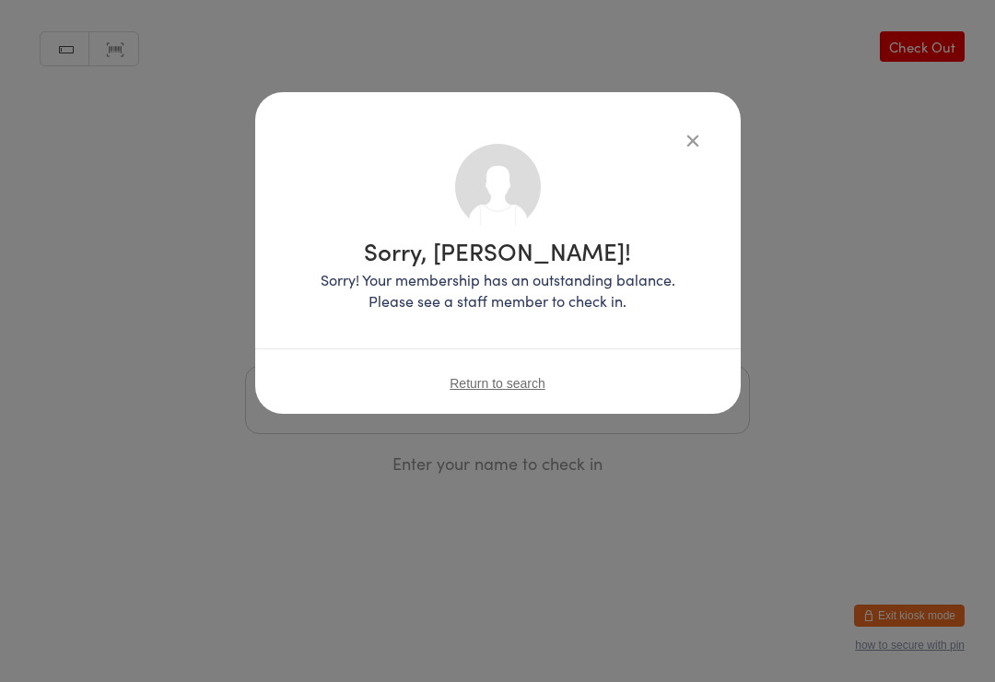
click at [691, 139] on icon "button" at bounding box center [693, 140] width 20 height 20
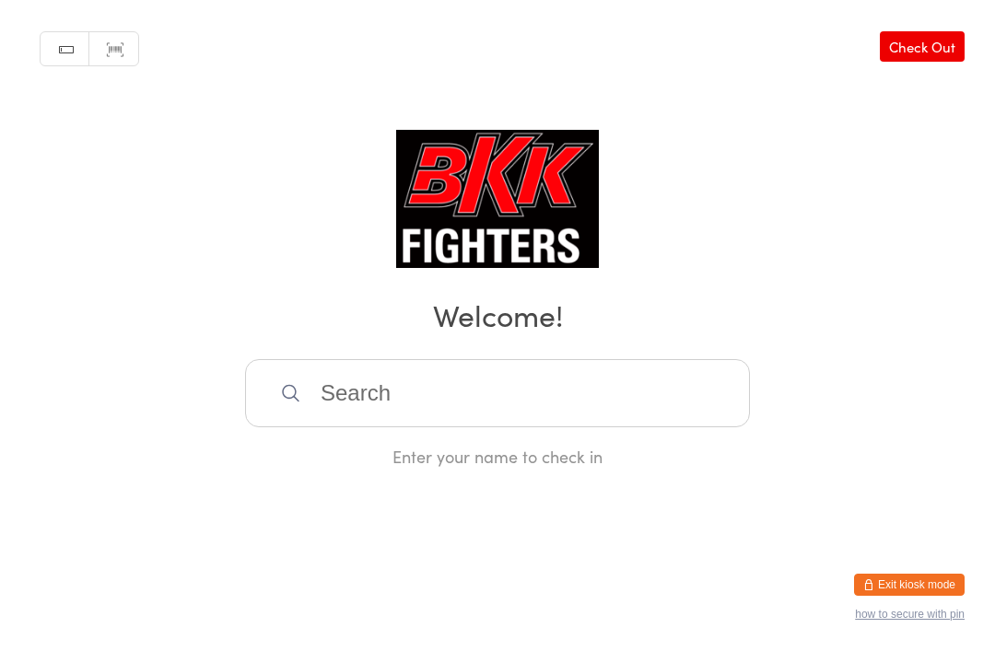
click at [494, 427] on input "search" at bounding box center [497, 393] width 505 height 68
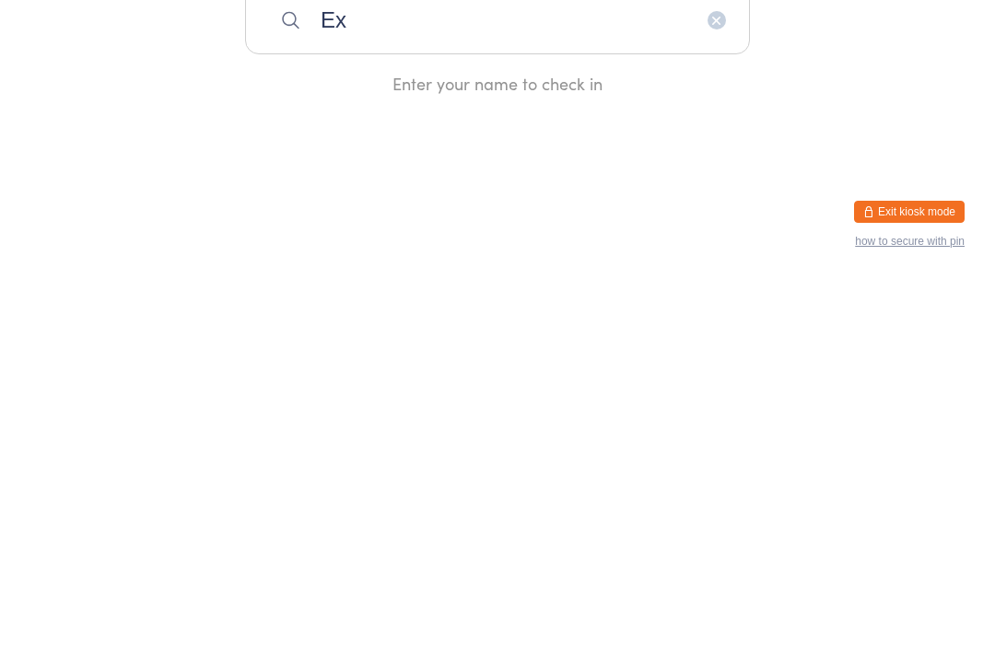
type input "Ext"
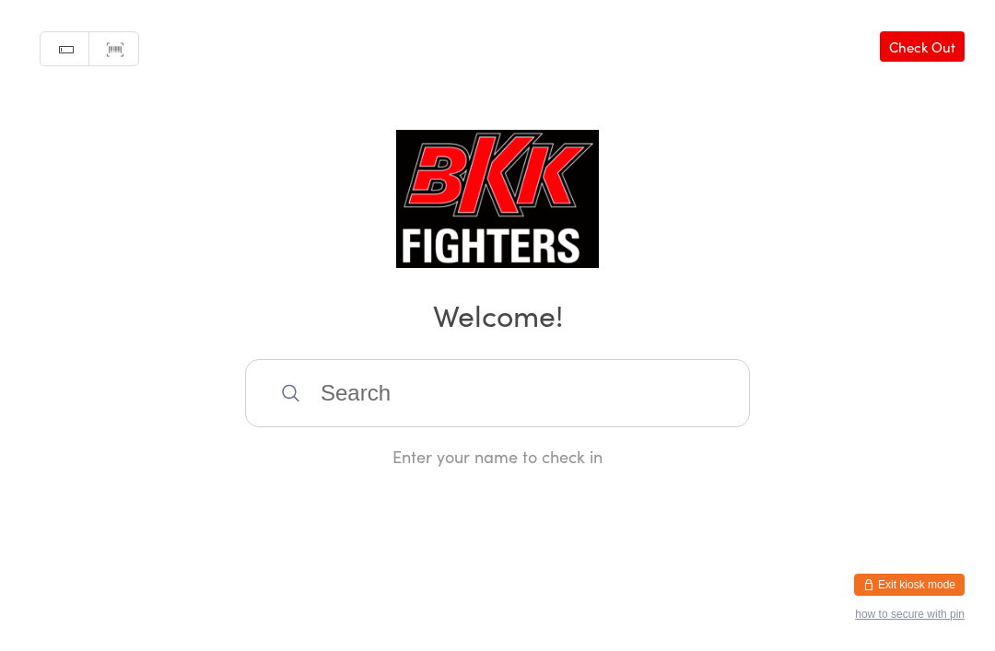
click at [892, 579] on button "Exit kiosk mode" at bounding box center [909, 585] width 111 height 22
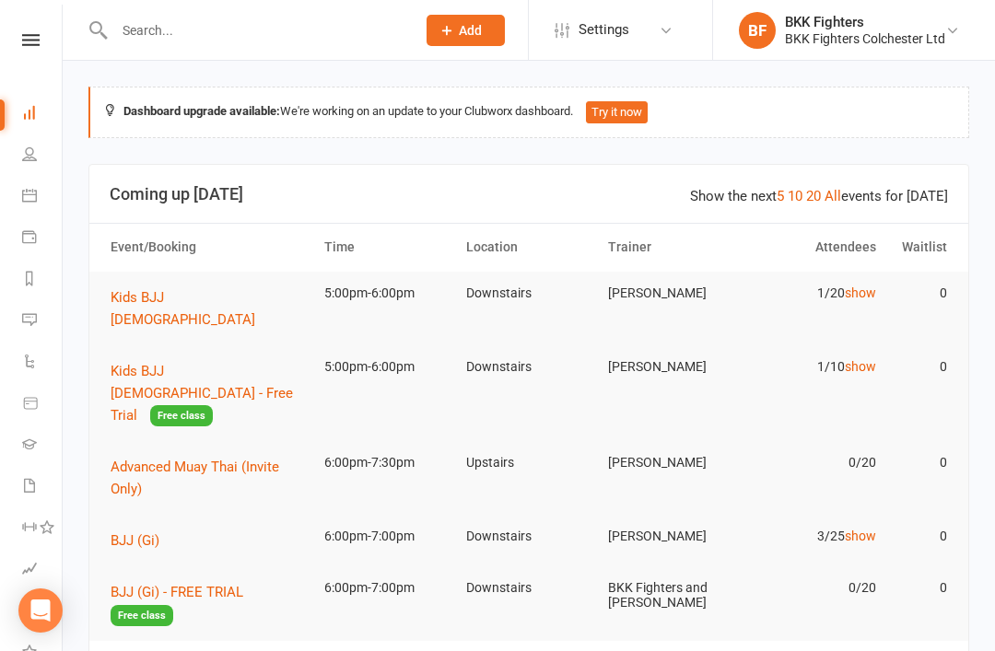
click at [332, 53] on div at bounding box center [245, 30] width 314 height 60
click at [323, 32] on input "text" at bounding box center [256, 31] width 294 height 26
type input "H"
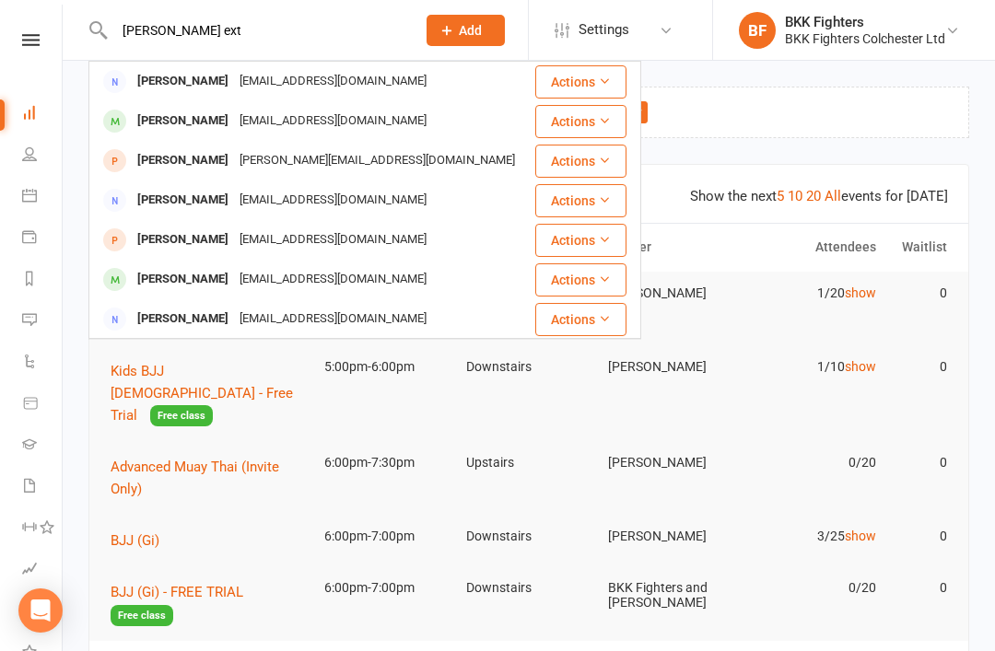
type input "[PERSON_NAME] ext"
click at [345, 143] on div "[PERSON_NAME] [PERSON_NAME][EMAIL_ADDRESS][DOMAIN_NAME]" at bounding box center [311, 161] width 442 height 38
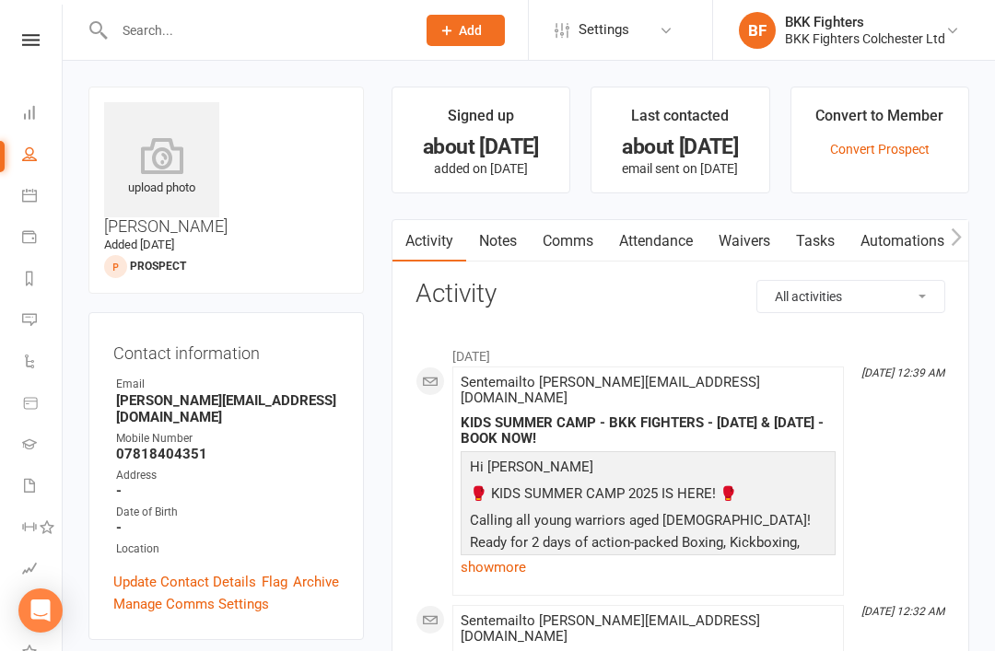
click at [330, 5] on div at bounding box center [245, 30] width 314 height 60
click at [299, 42] on input "text" at bounding box center [256, 31] width 294 height 26
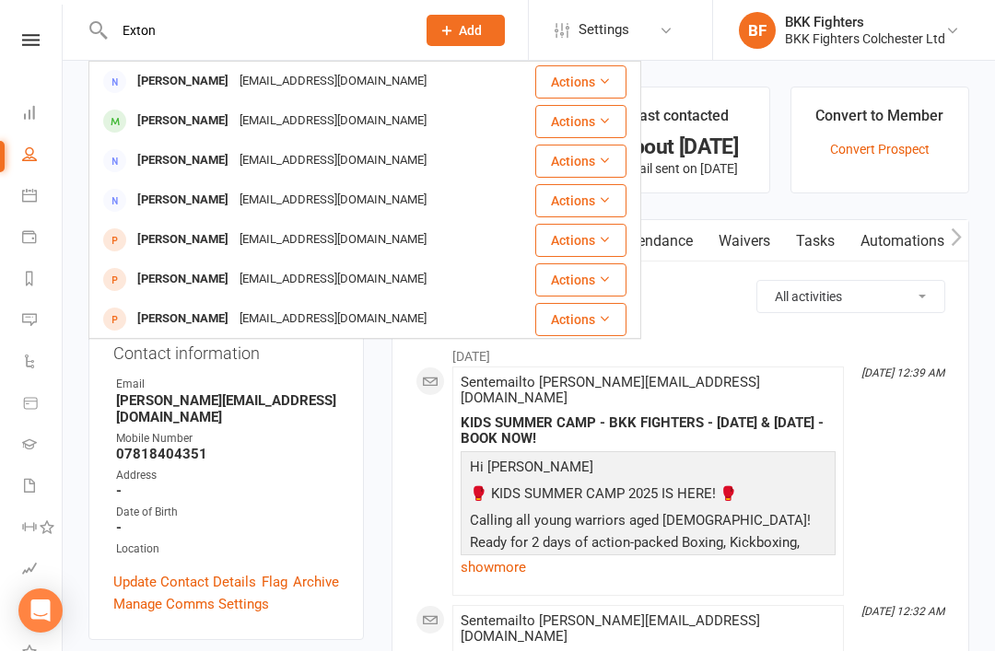
type input "Exton"
click at [312, 78] on div "Charlie.exton163@gmail.com" at bounding box center [333, 81] width 198 height 27
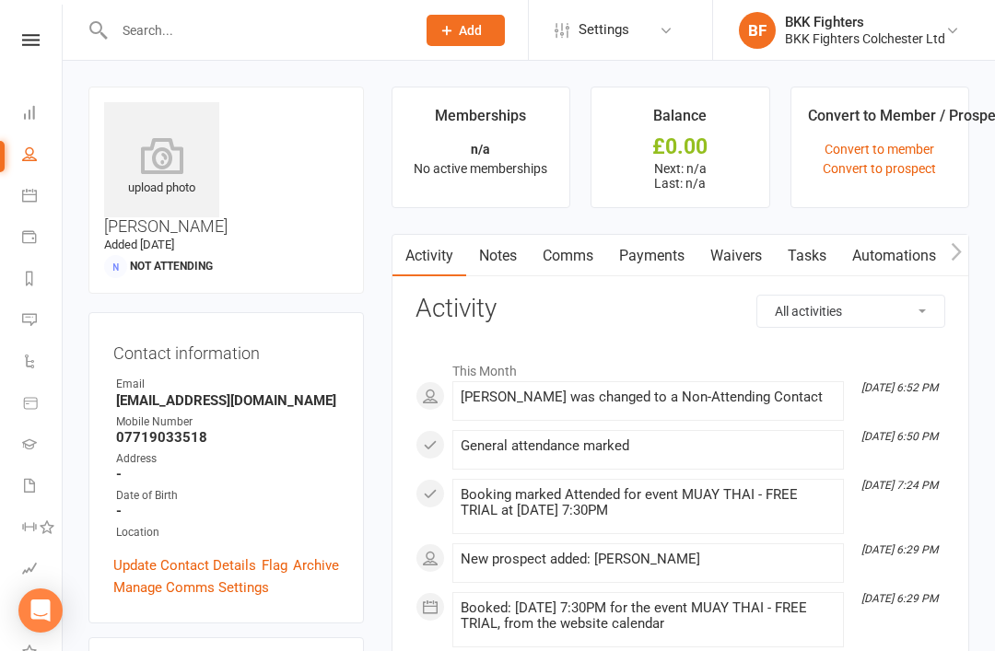
click at [289, 41] on input "text" at bounding box center [256, 31] width 294 height 26
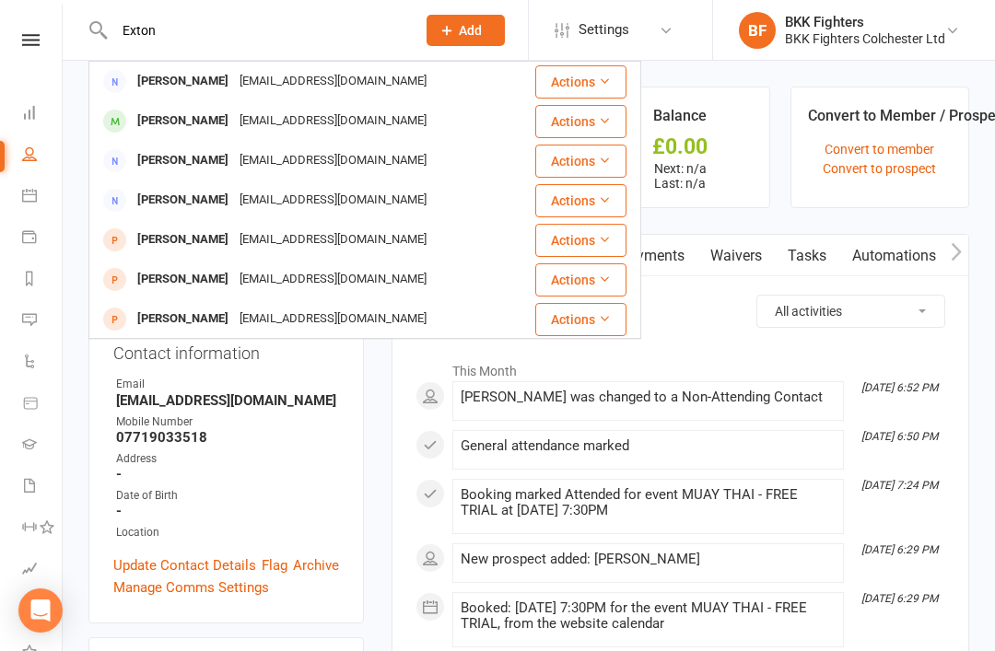
type input "Exton"
click at [351, 127] on div "Charlie.exton163@gmail.com" at bounding box center [333, 121] width 198 height 27
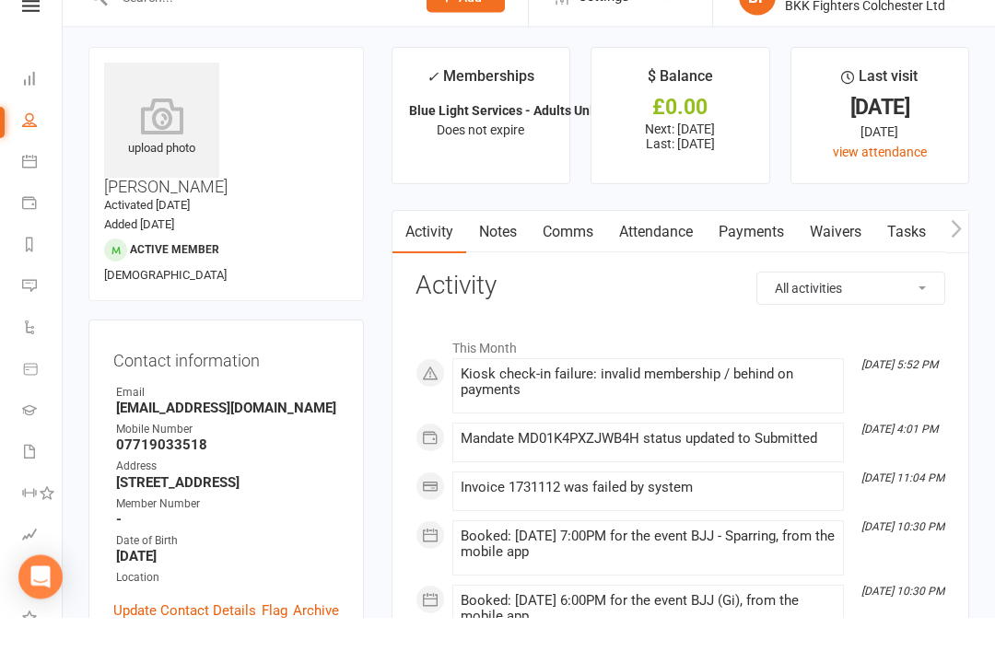
scroll to position [40, 0]
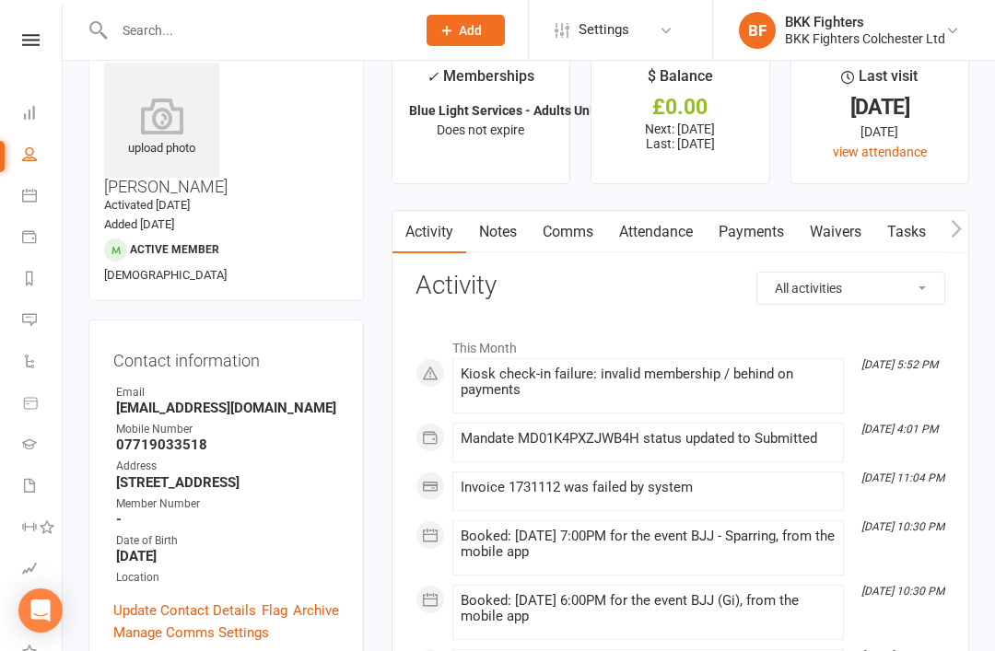
click at [656, 248] on link "Attendance" at bounding box center [655, 232] width 99 height 42
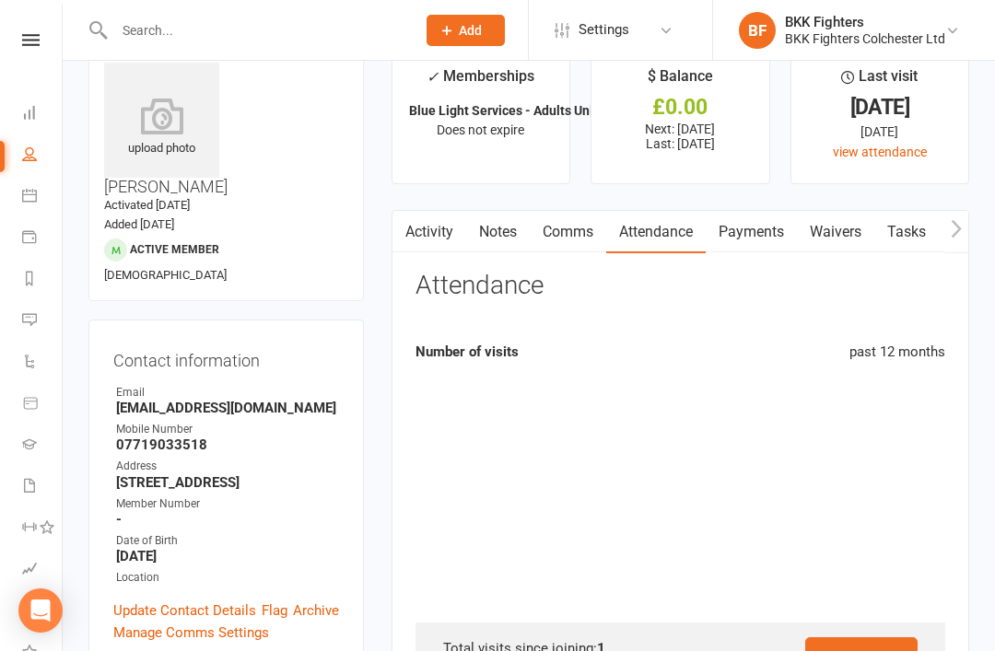
click at [796, 211] on link "Payments" at bounding box center [751, 232] width 91 height 42
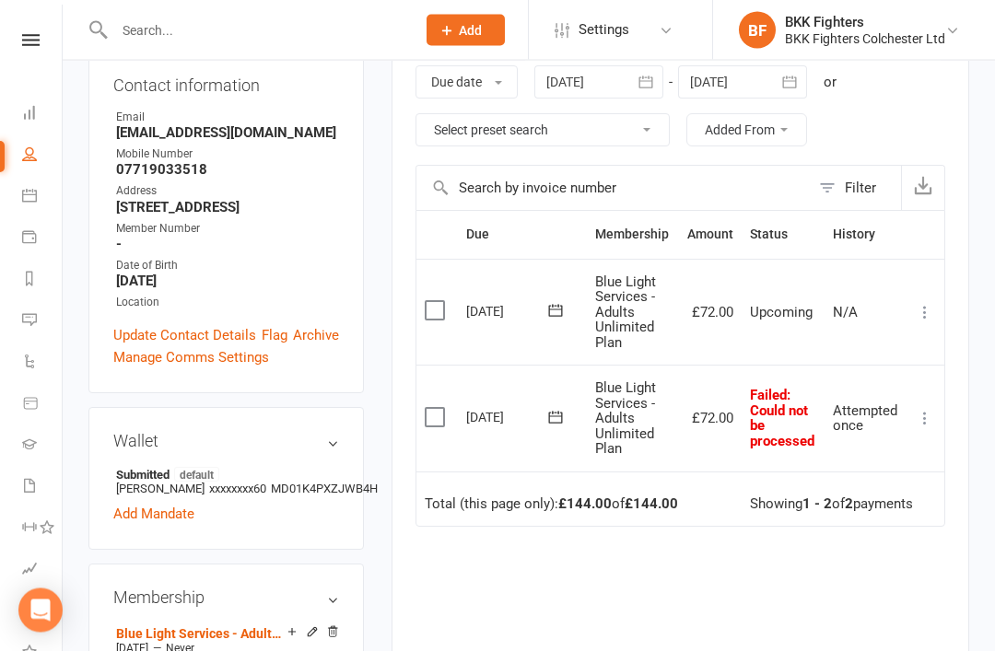
scroll to position [317, 0]
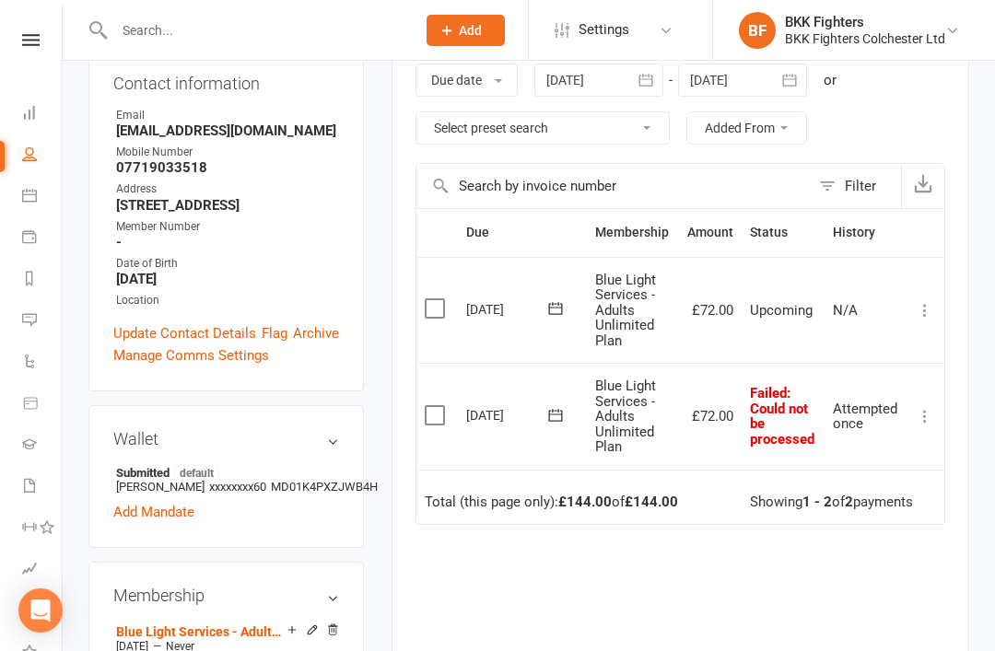
click at [537, 417] on button at bounding box center [555, 414] width 37 height 19
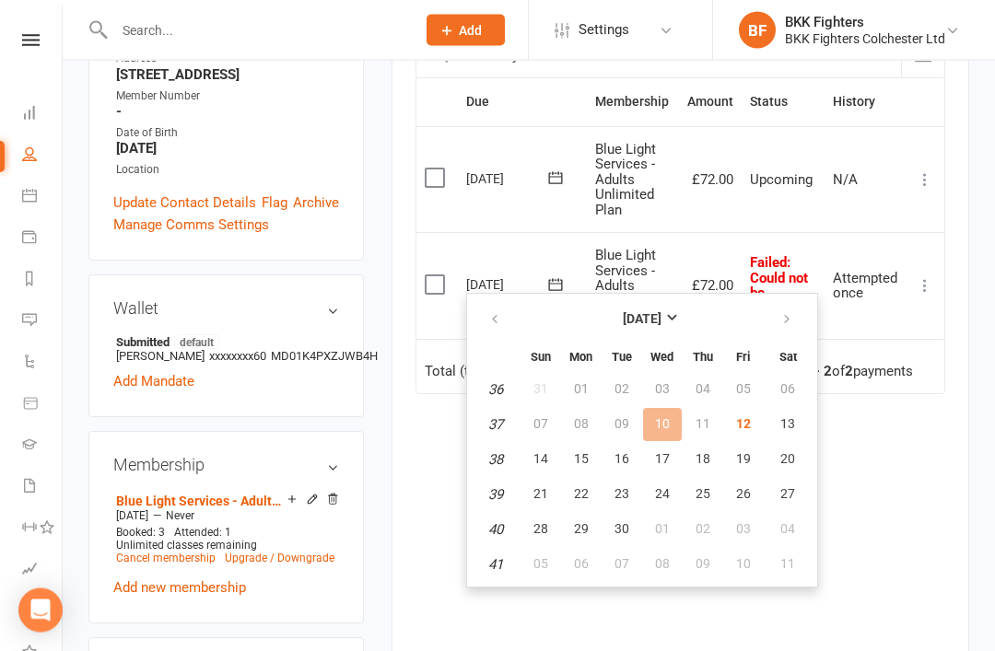
scroll to position [451, 0]
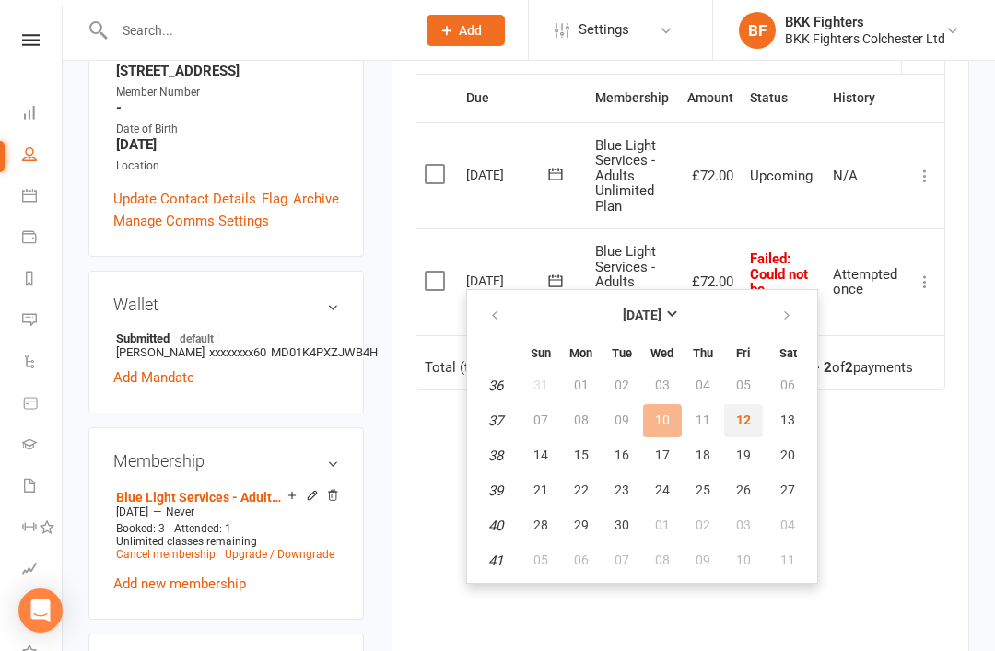
click at [730, 426] on button "12" at bounding box center [743, 420] width 39 height 33
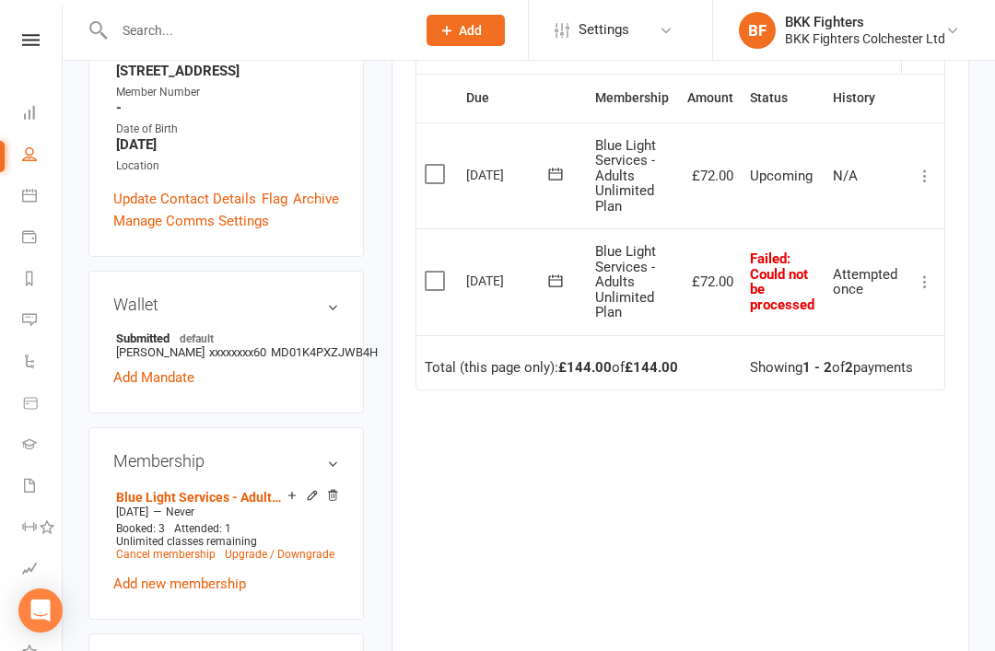
scroll to position [510, 0]
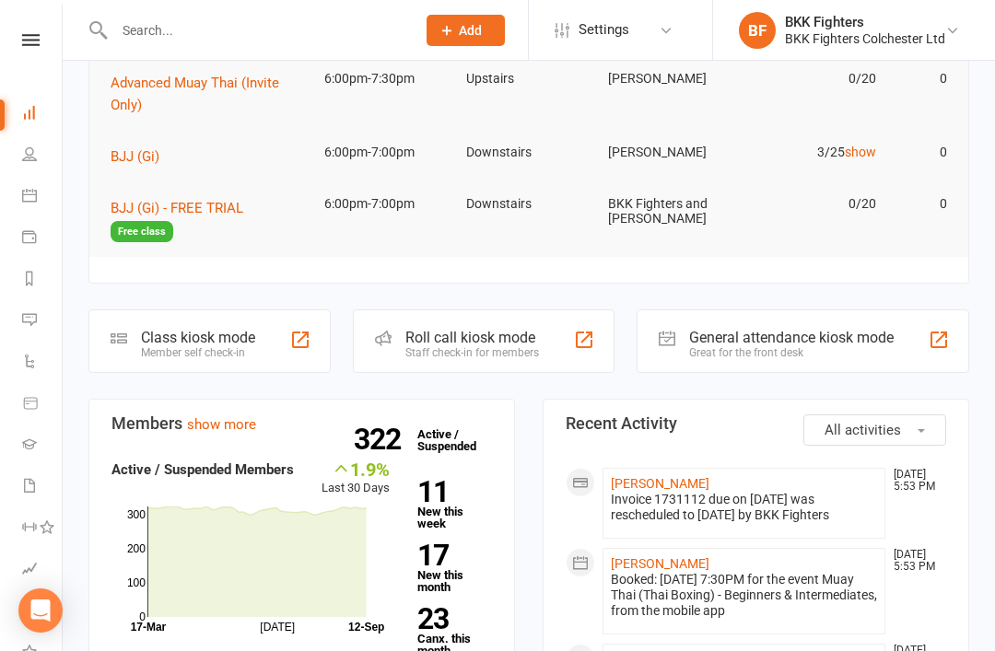
scroll to position [376, 0]
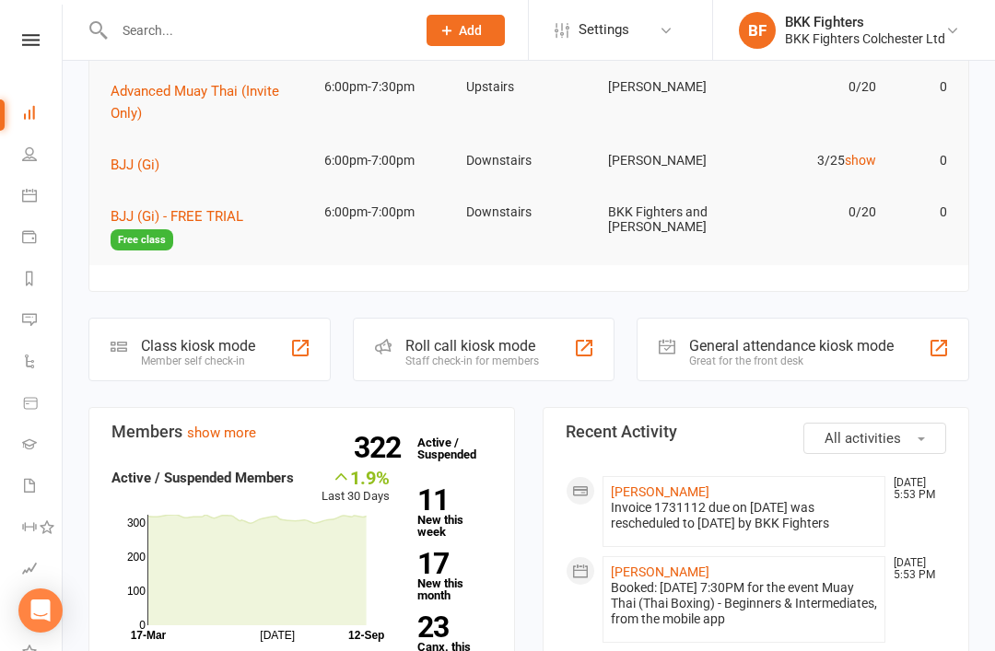
click at [967, 318] on div "General attendance kiosk mode Great for the front desk" at bounding box center [803, 350] width 333 height 64
click at [929, 337] on div at bounding box center [939, 348] width 22 height 22
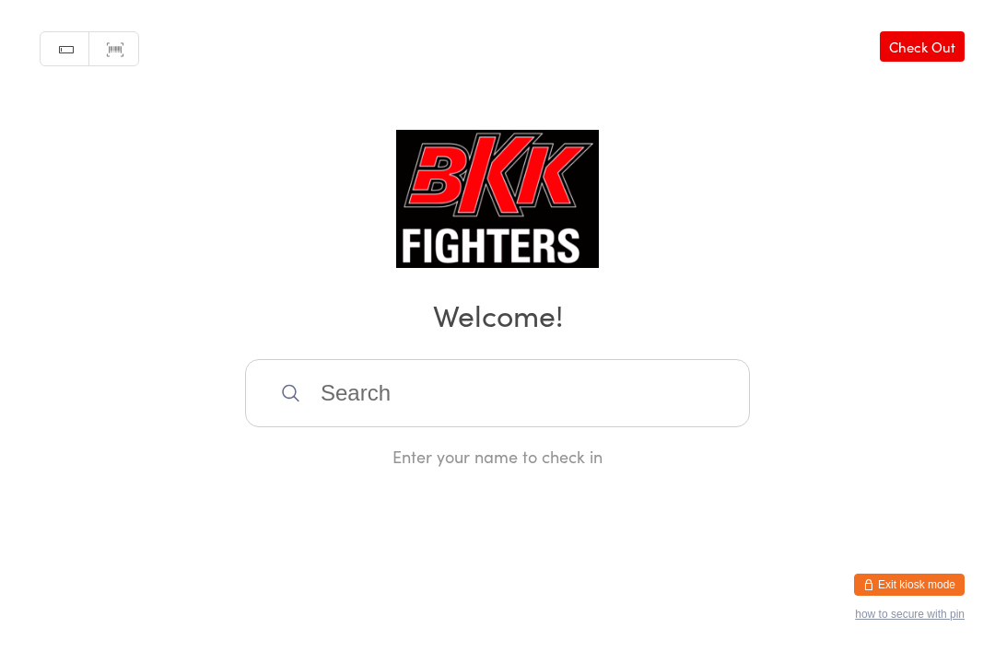
click at [632, 399] on input "search" at bounding box center [497, 393] width 505 height 68
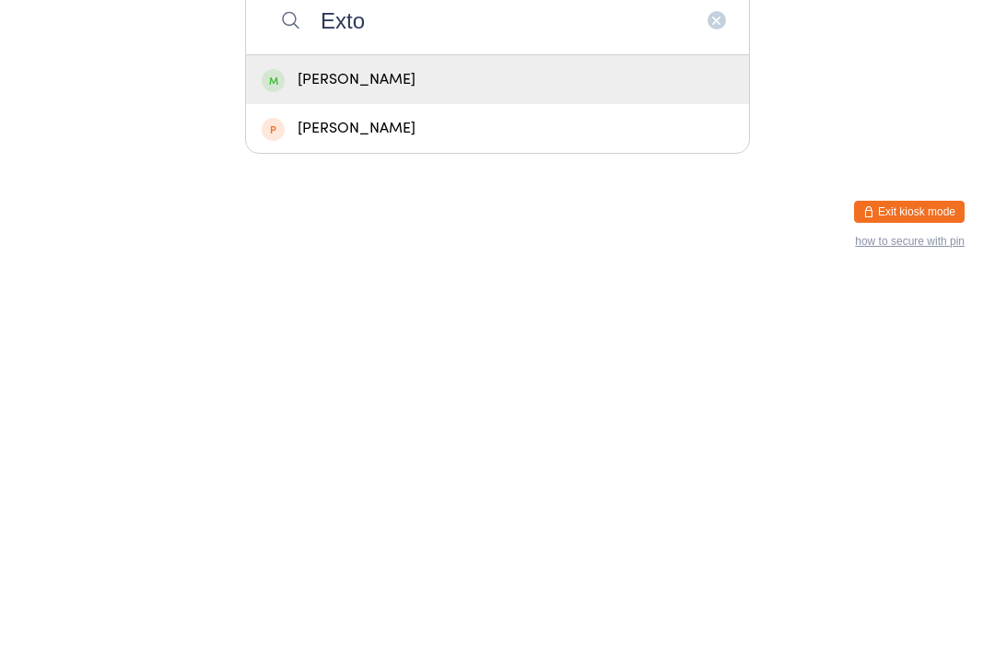
type input "Exto"
click at [493, 440] on div "[PERSON_NAME]" at bounding box center [498, 452] width 472 height 25
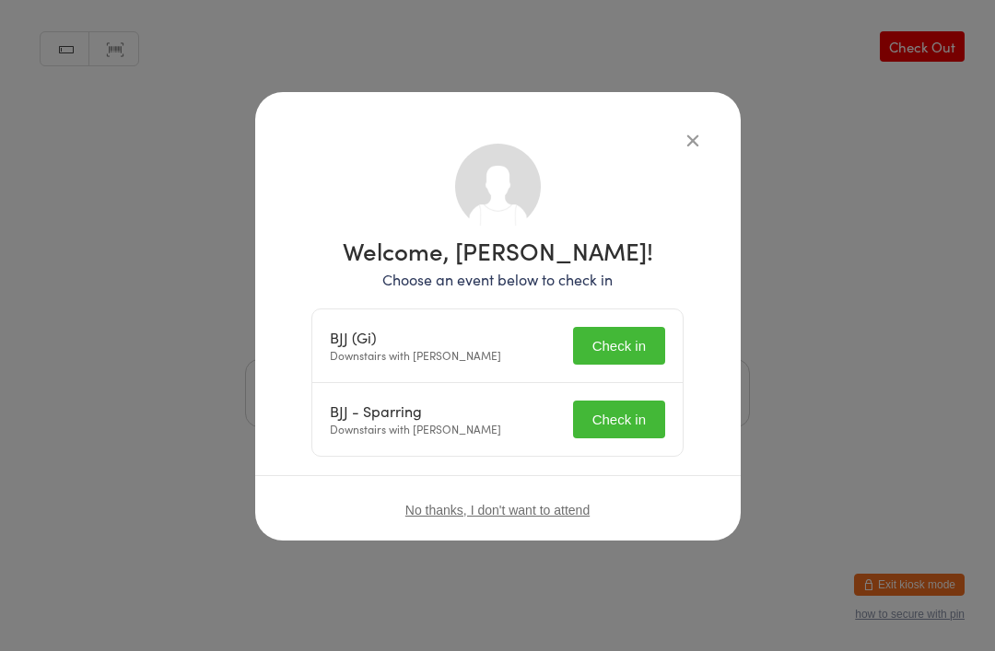
click at [634, 343] on button "Check in" at bounding box center [619, 346] width 92 height 38
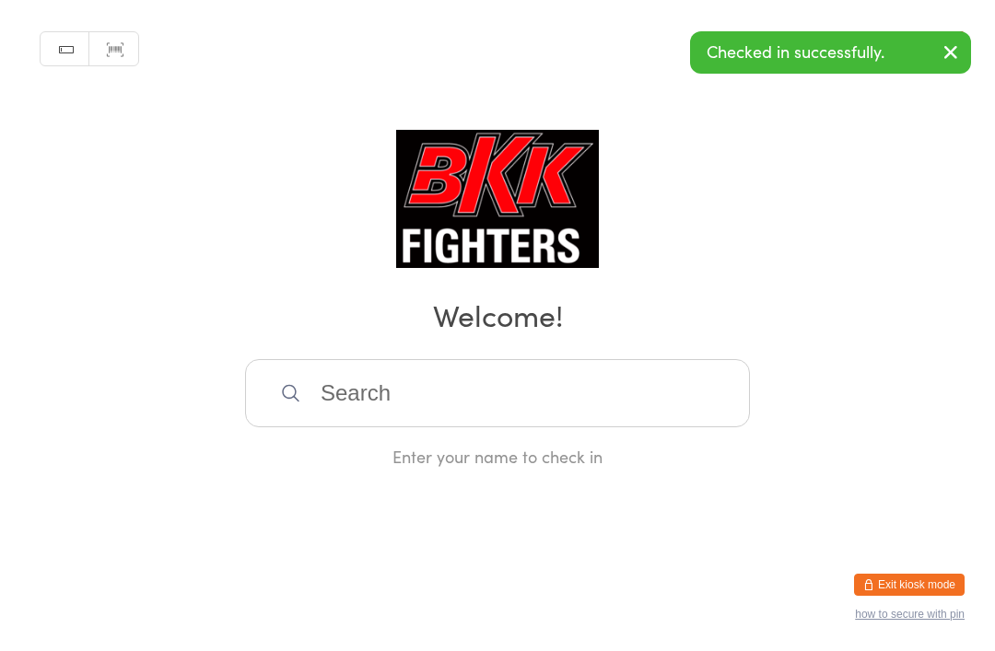
click at [627, 427] on input "search" at bounding box center [497, 393] width 505 height 68
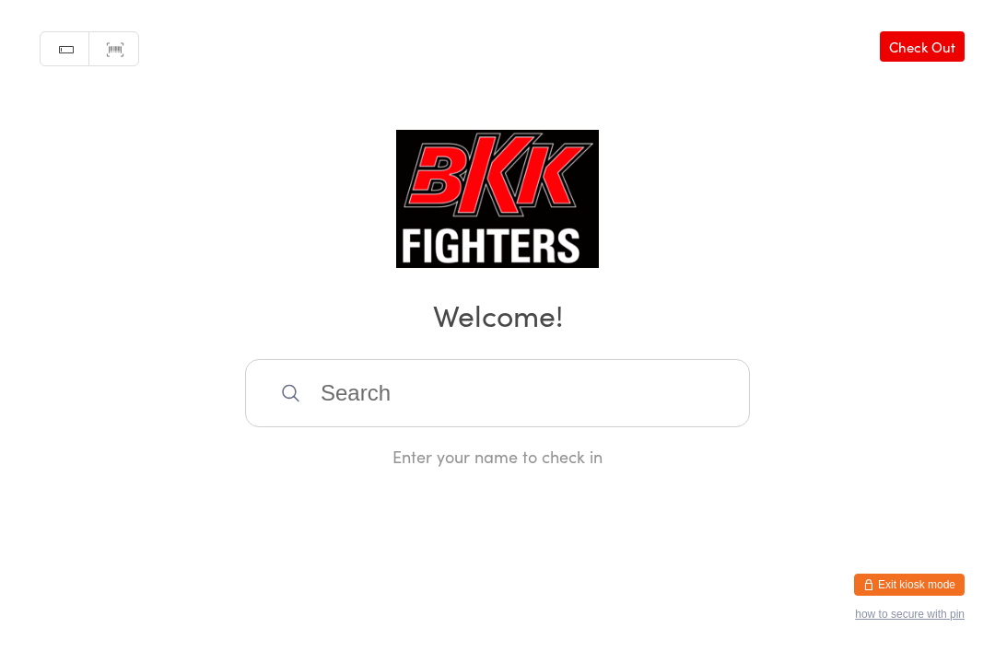
click at [432, 400] on input "search" at bounding box center [497, 393] width 505 height 68
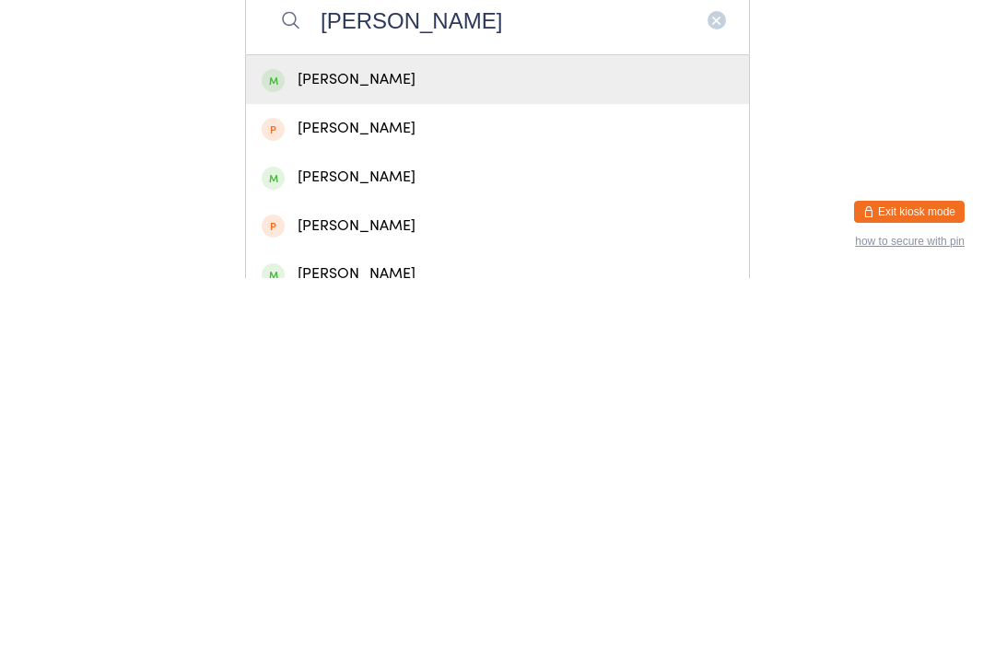
type input "[PERSON_NAME]"
click at [399, 440] on div "[PERSON_NAME]" at bounding box center [498, 452] width 472 height 25
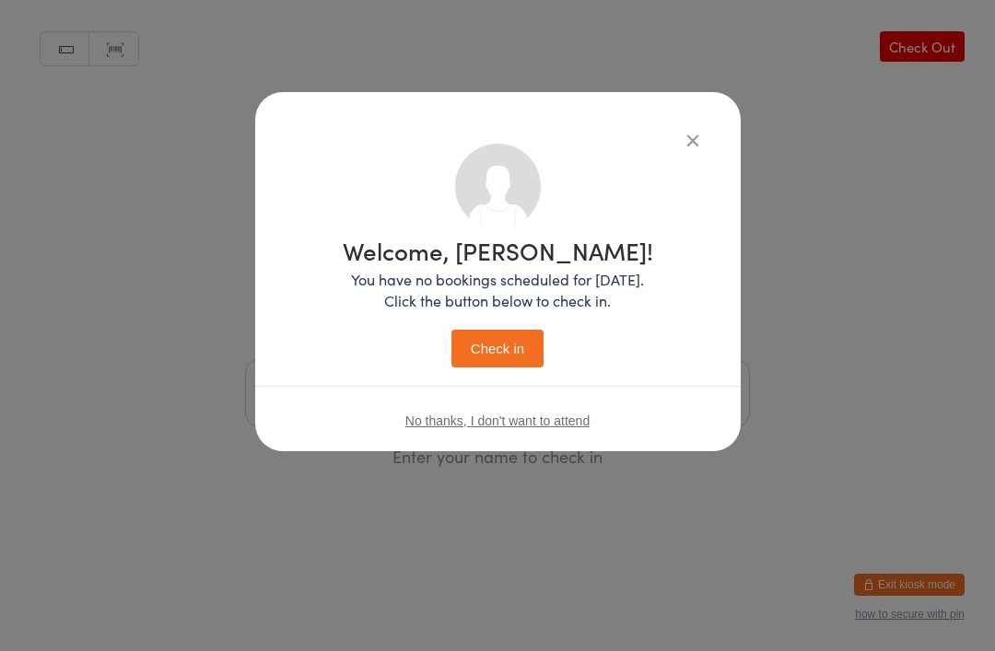
click at [500, 354] on button "Check in" at bounding box center [497, 349] width 92 height 38
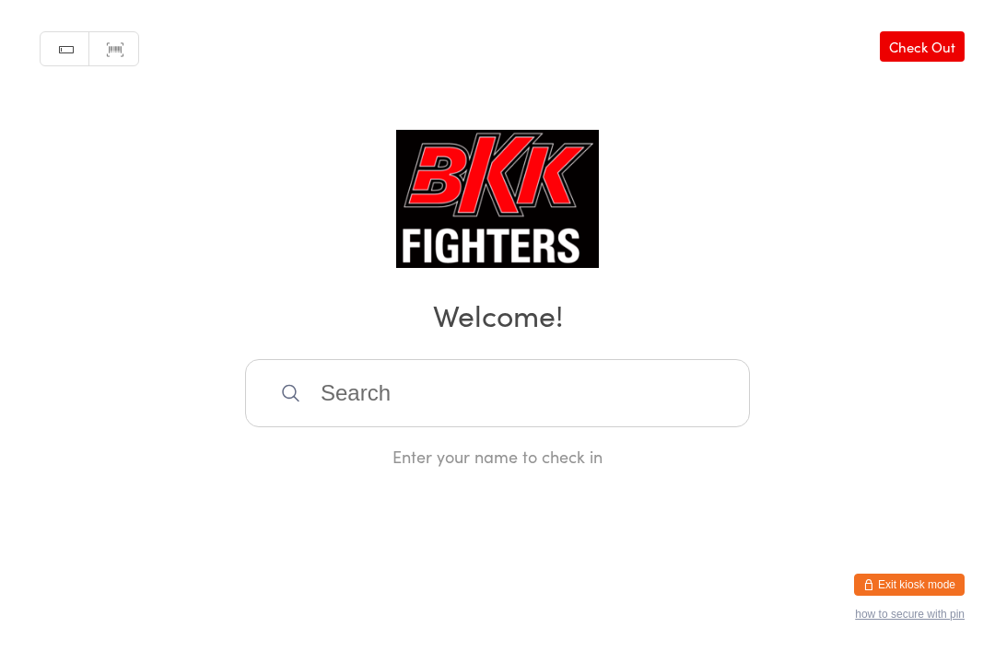
click at [354, 401] on input "search" at bounding box center [497, 393] width 505 height 68
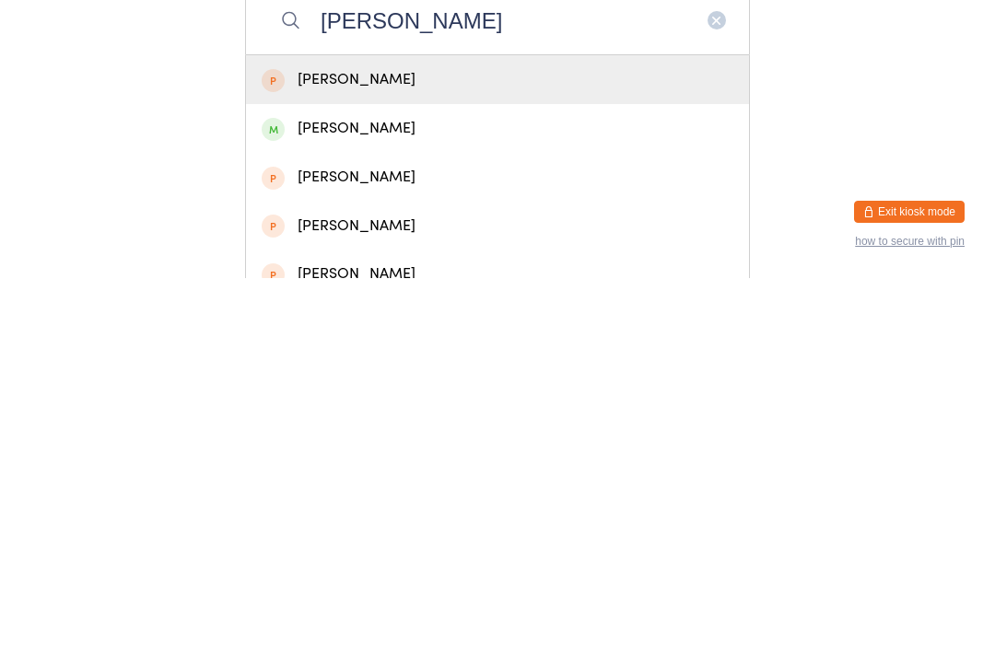
type input "[PERSON_NAME]"
click at [333, 489] on div "[PERSON_NAME]" at bounding box center [498, 501] width 472 height 25
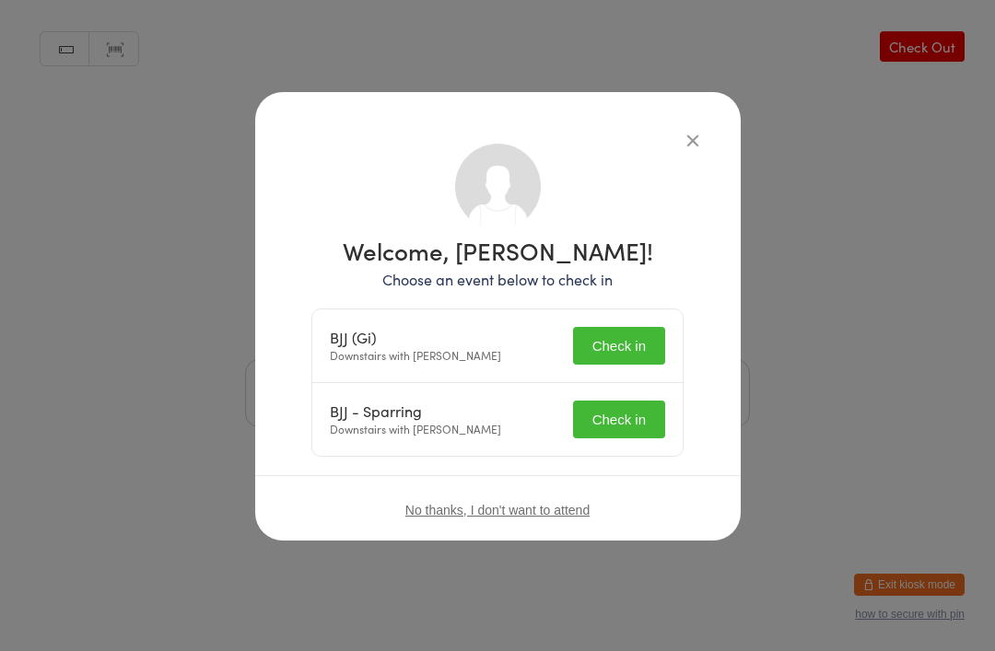
click at [613, 340] on button "Check in" at bounding box center [619, 346] width 92 height 38
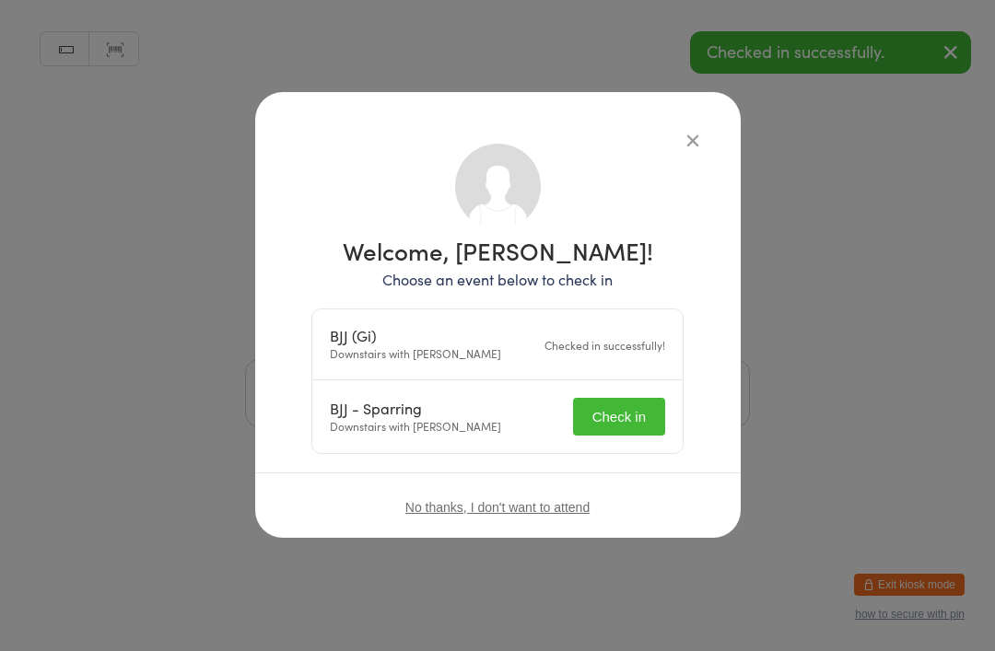
click at [612, 416] on input "search" at bounding box center [497, 393] width 505 height 68
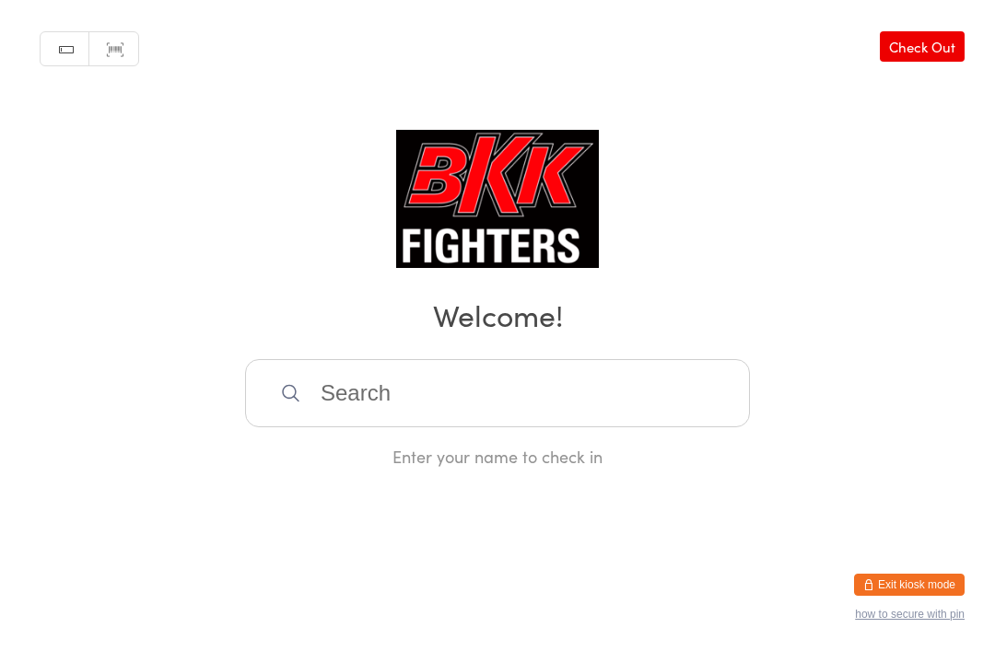
click at [713, 426] on input "search" at bounding box center [497, 393] width 505 height 68
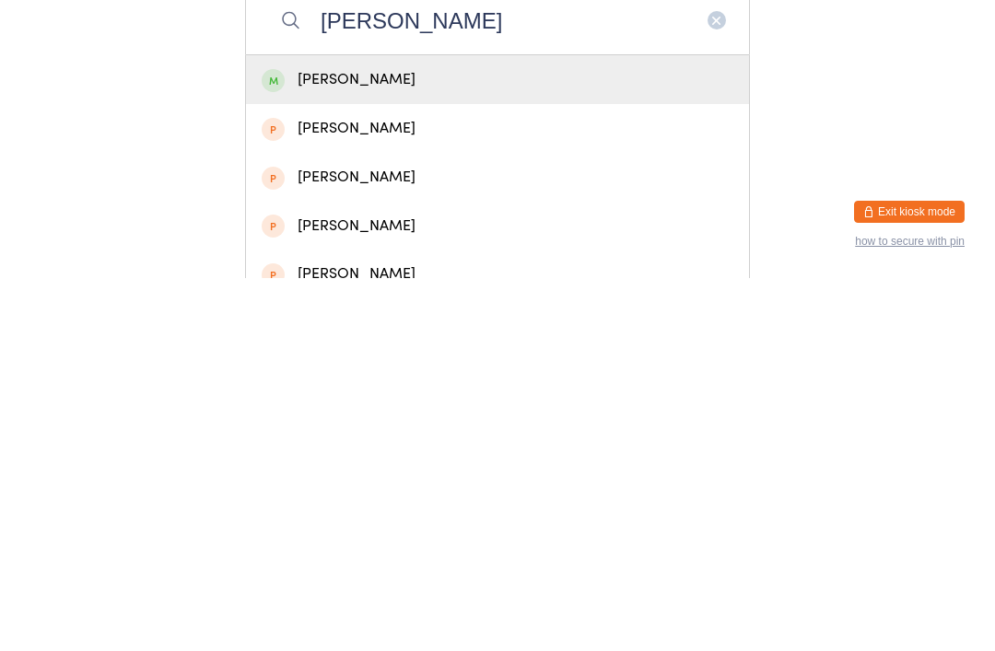
type input "[PERSON_NAME]"
click at [498, 440] on div "[PERSON_NAME]" at bounding box center [498, 452] width 472 height 25
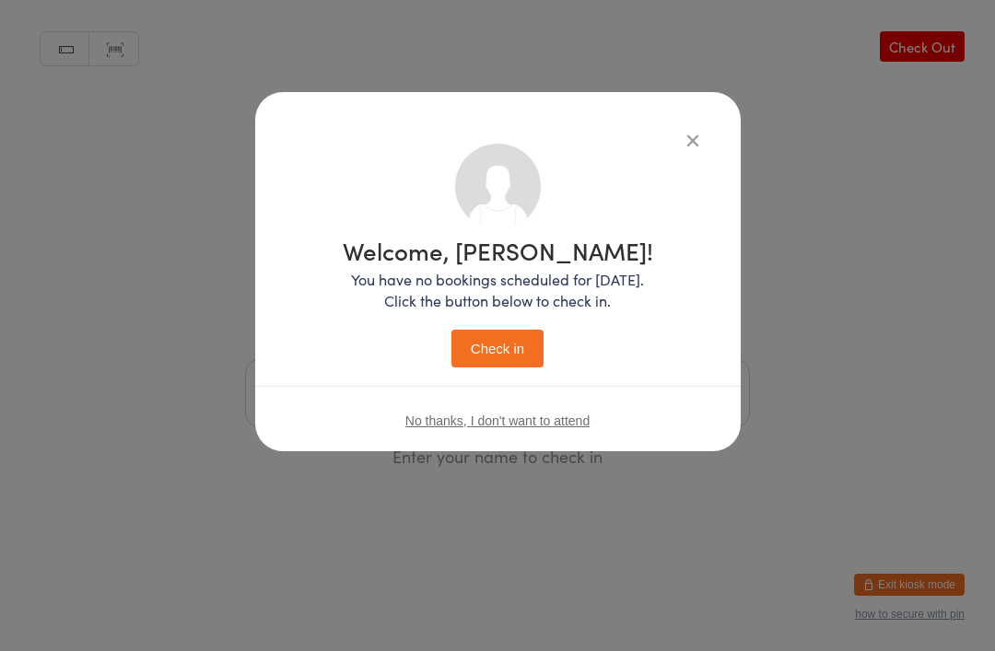
click at [518, 339] on button "Check in" at bounding box center [497, 349] width 92 height 38
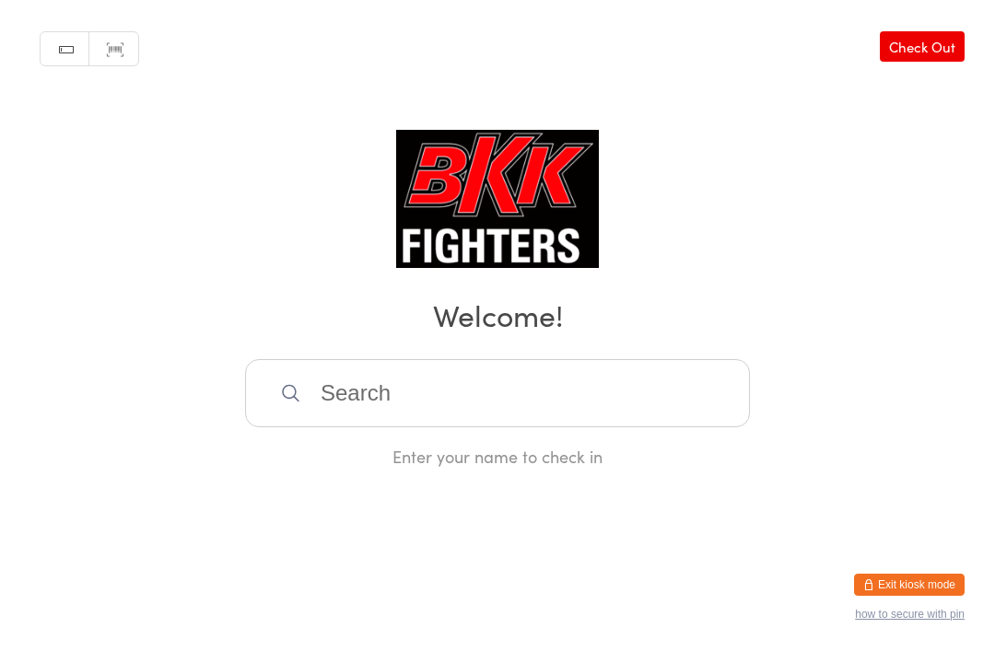
click at [562, 399] on input "search" at bounding box center [497, 393] width 505 height 68
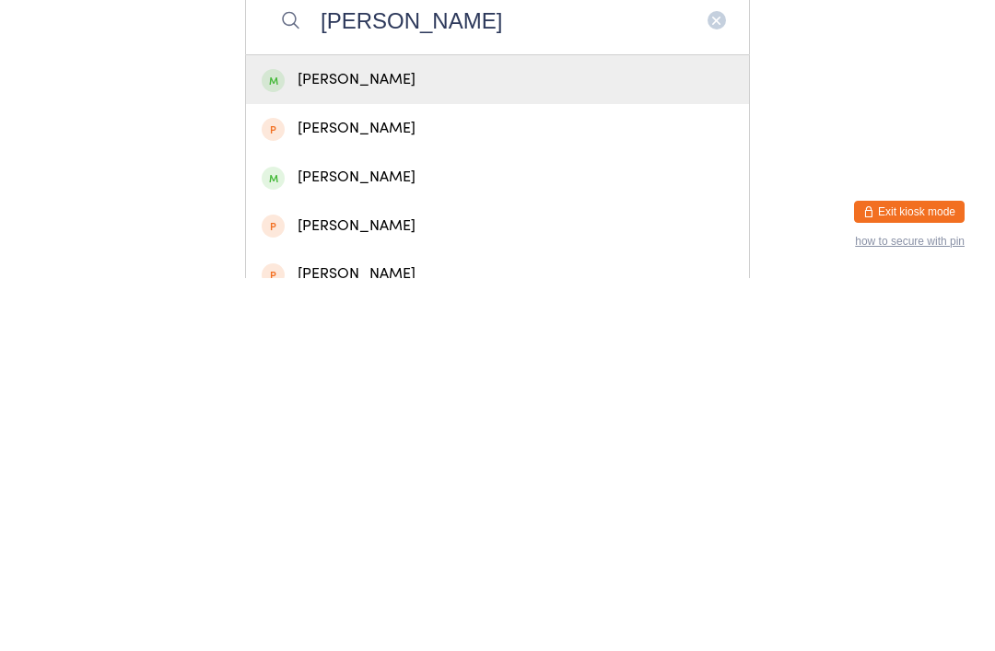
type input "[PERSON_NAME]"
click at [467, 440] on div "[PERSON_NAME]" at bounding box center [498, 452] width 472 height 25
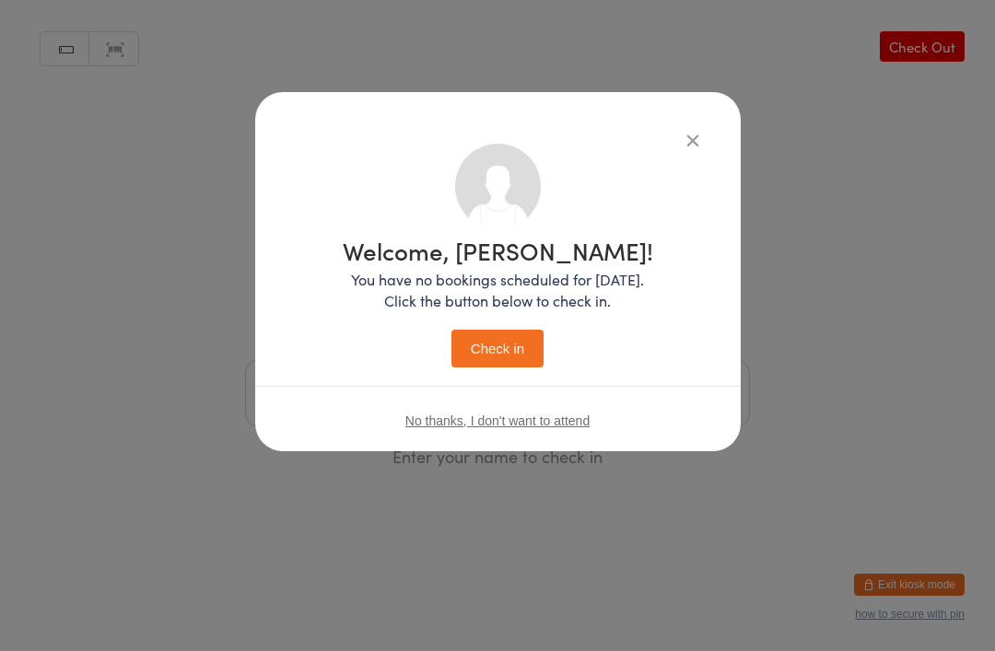
click at [502, 351] on button "Check in" at bounding box center [497, 349] width 92 height 38
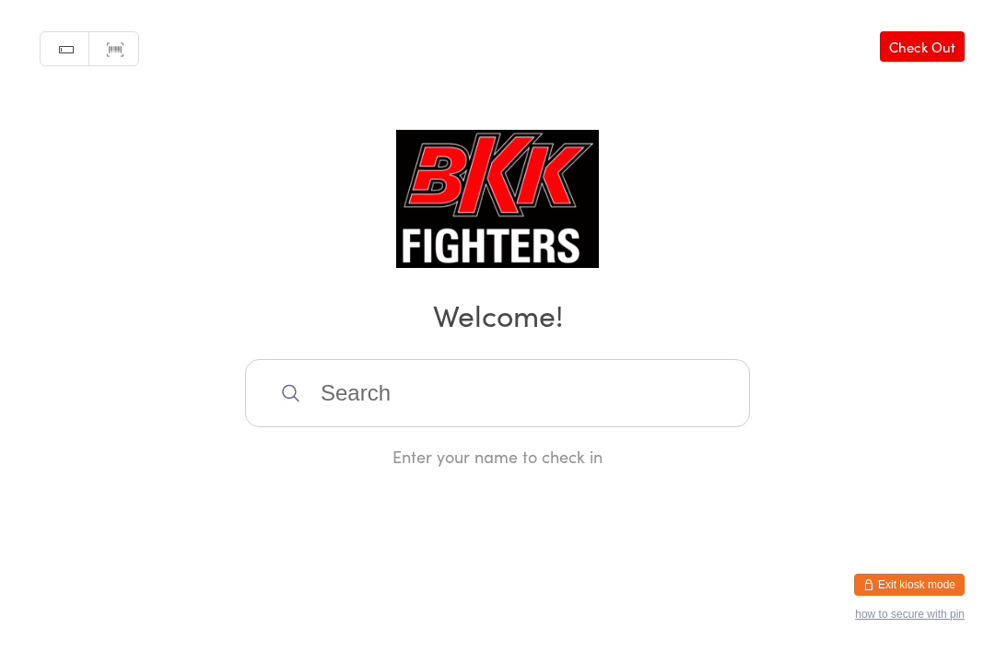
click at [517, 420] on input "search" at bounding box center [497, 393] width 505 height 68
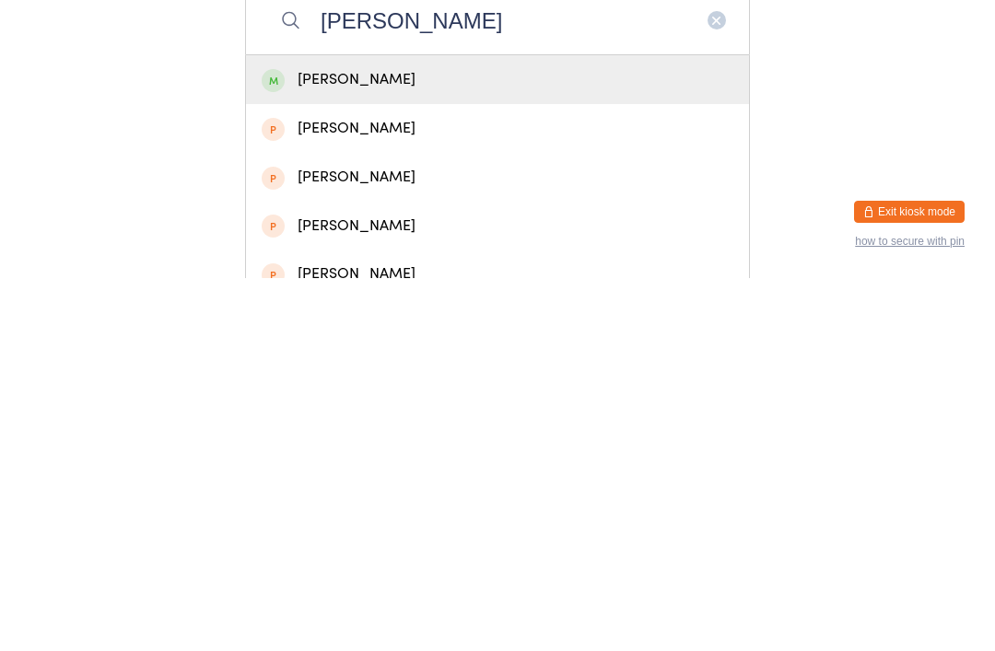
type input "[PERSON_NAME]"
click at [380, 440] on div "[PERSON_NAME]" at bounding box center [498, 452] width 472 height 25
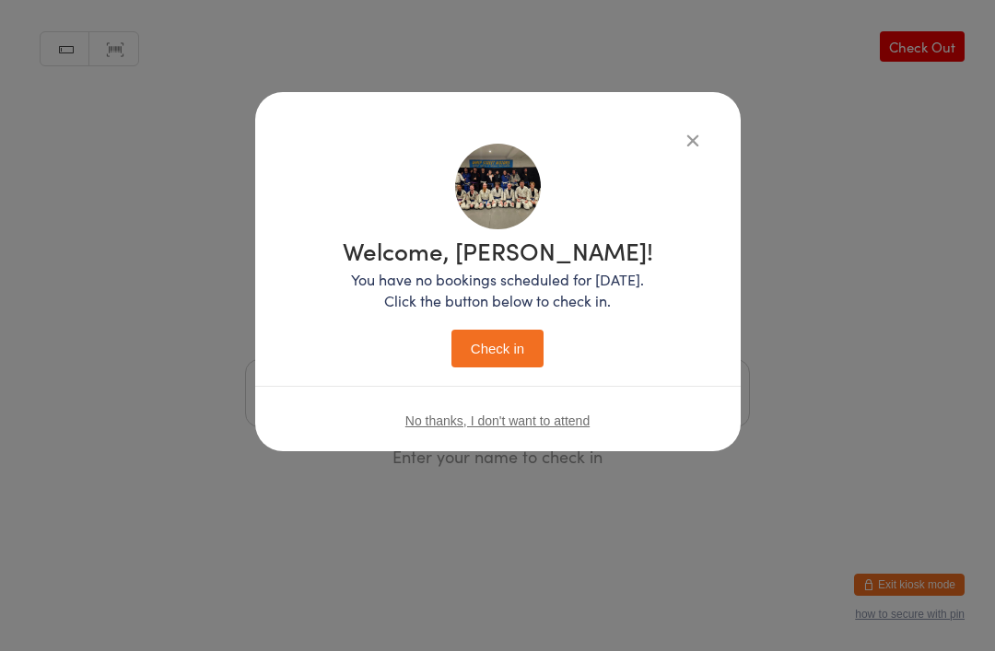
click at [505, 356] on button "Check in" at bounding box center [497, 349] width 92 height 38
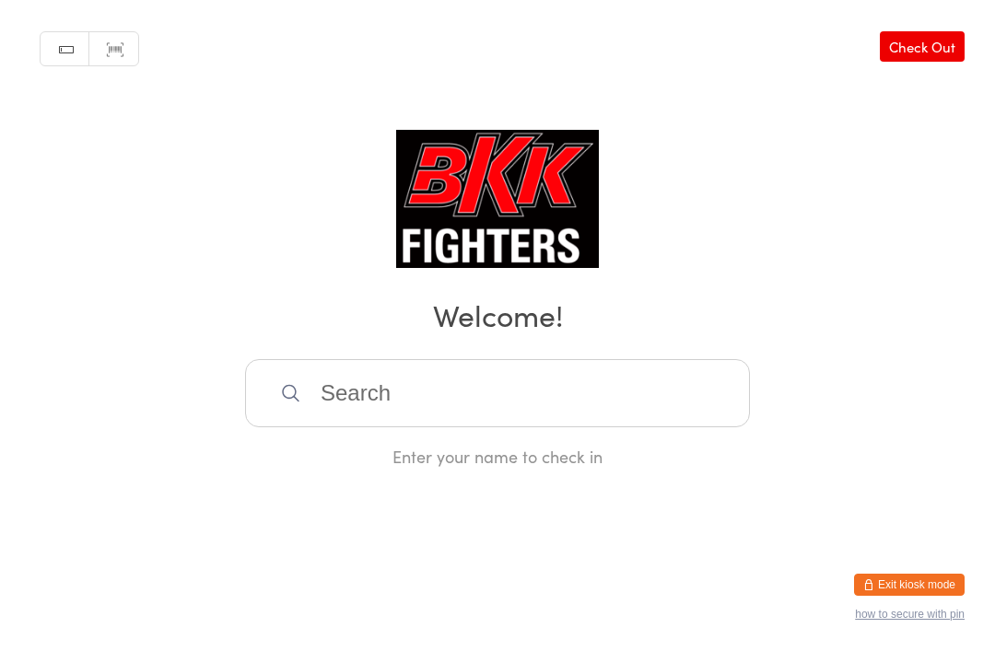
click at [457, 422] on input "search" at bounding box center [497, 393] width 505 height 68
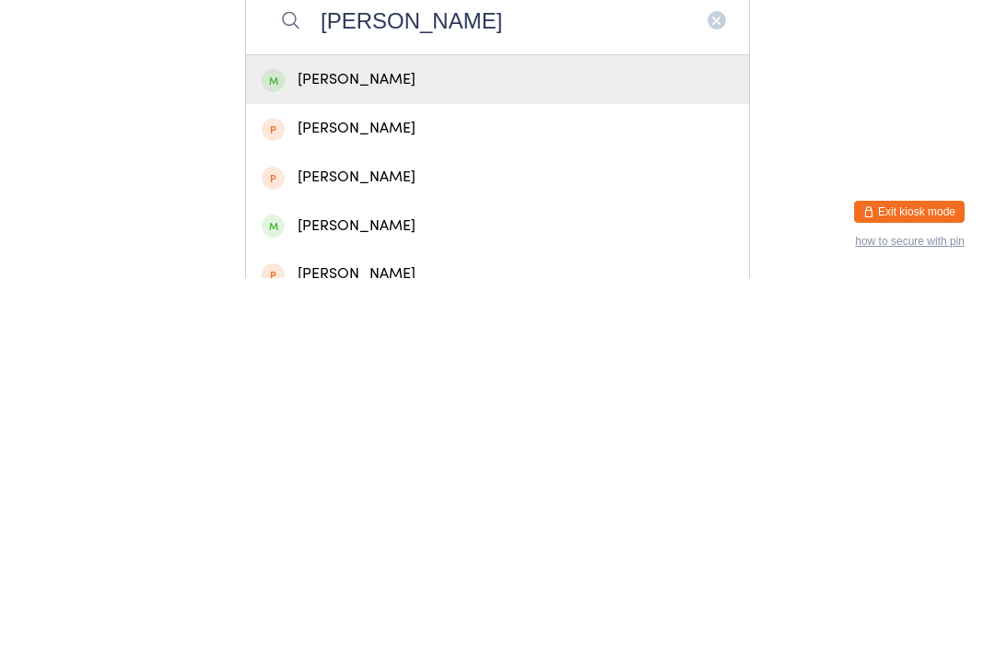
type input "[PERSON_NAME]"
click at [319, 428] on div "[PERSON_NAME]" at bounding box center [497, 452] width 503 height 49
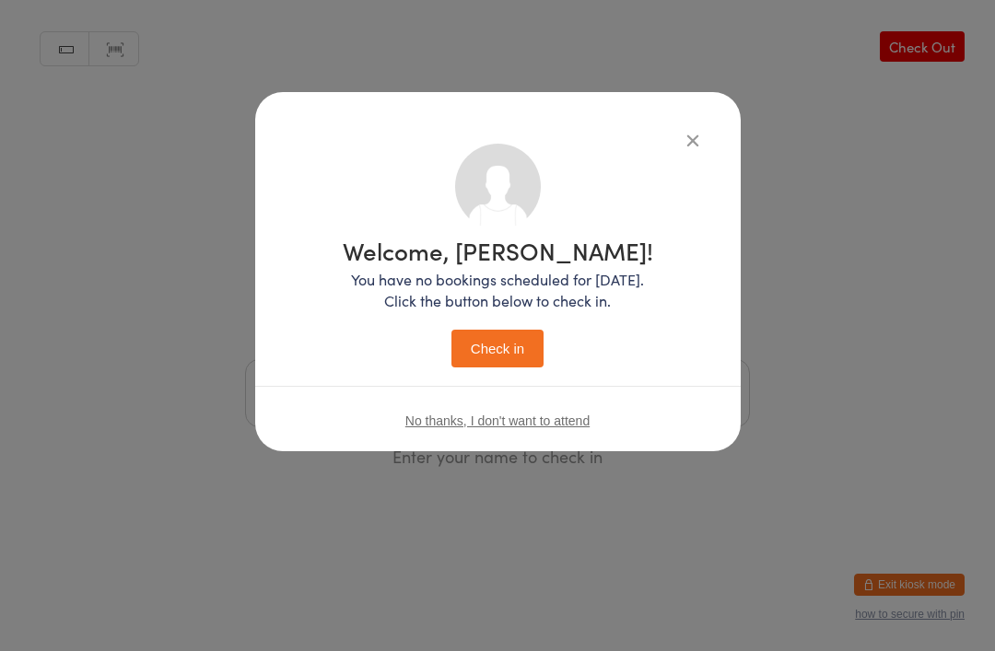
click at [495, 338] on button "Check in" at bounding box center [497, 349] width 92 height 38
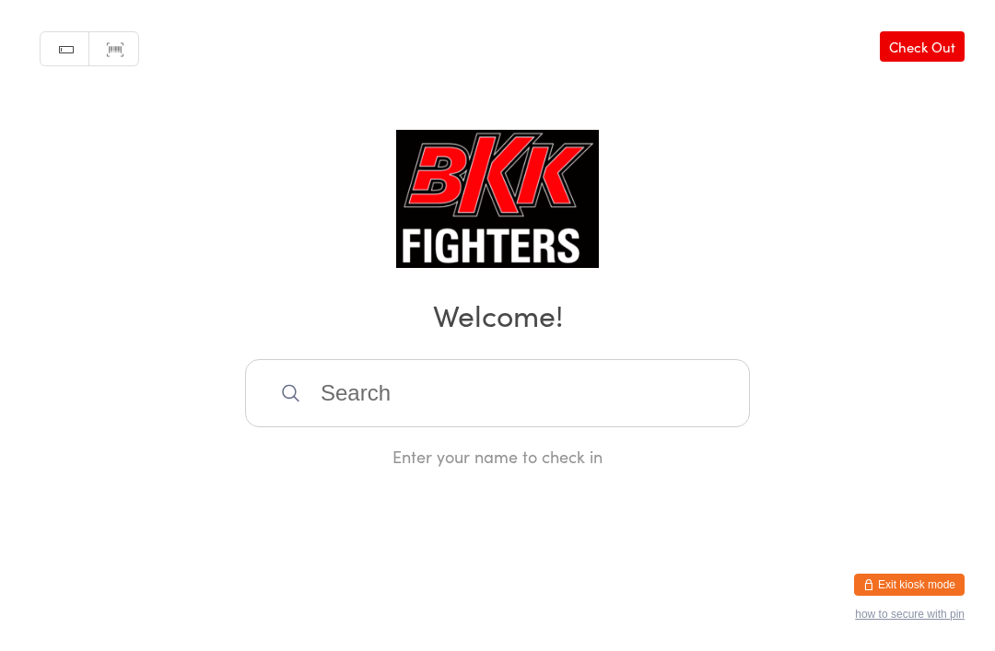
click at [579, 373] on input "search" at bounding box center [497, 393] width 505 height 68
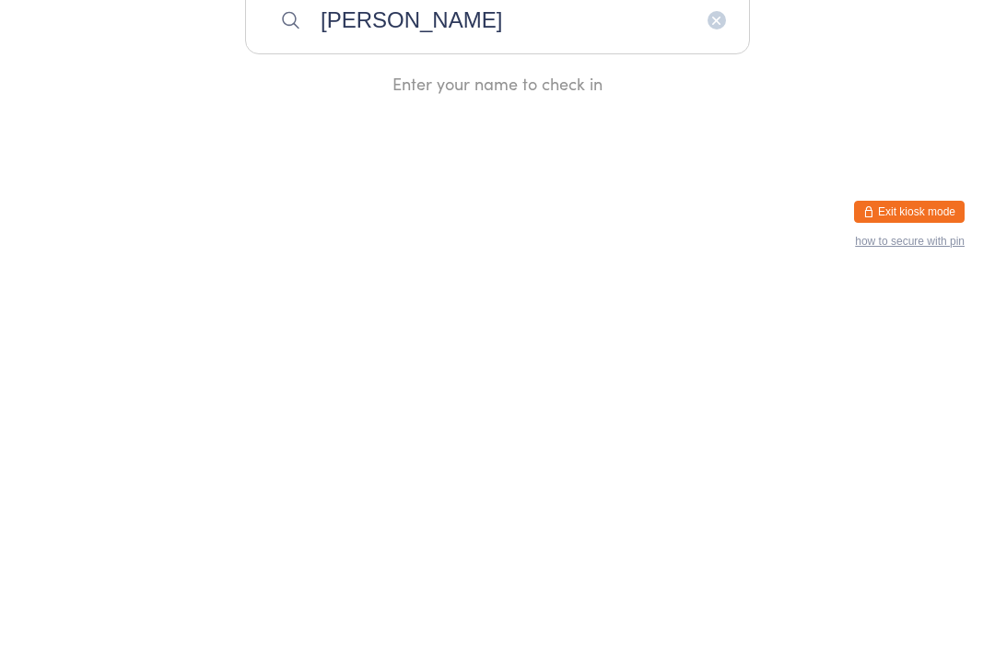
type input "[PERSON_NAME]"
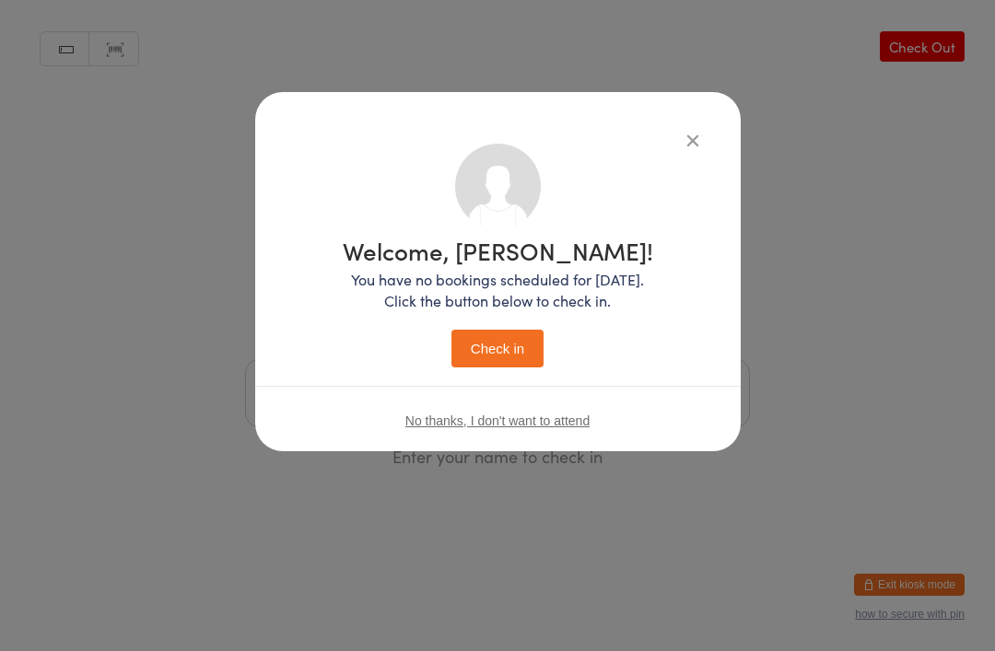
click at [485, 332] on button "Check in" at bounding box center [497, 349] width 92 height 38
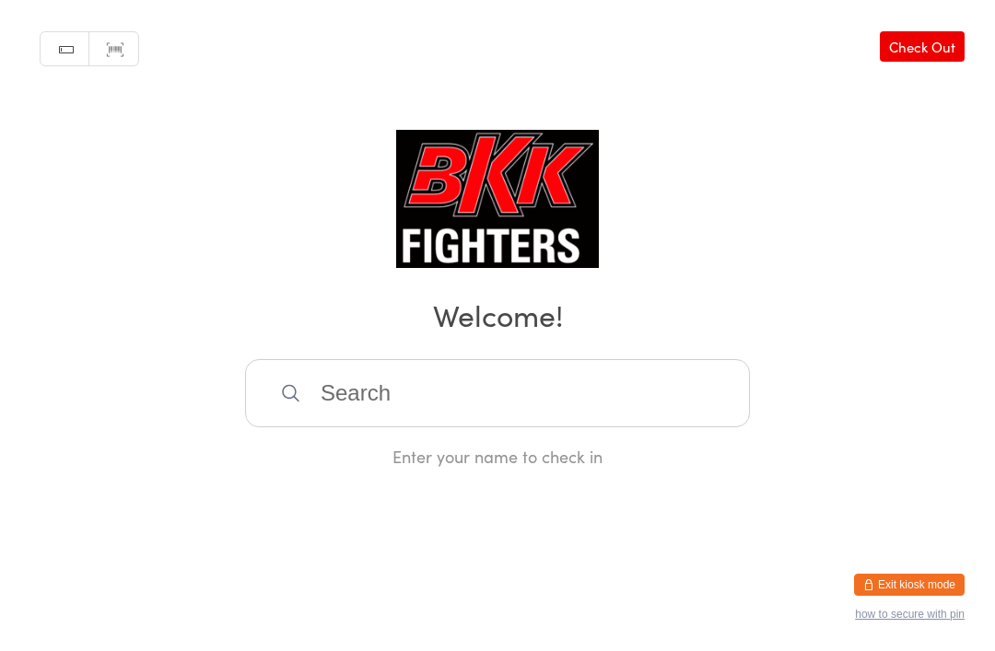
click at [318, 415] on input "search" at bounding box center [497, 393] width 505 height 68
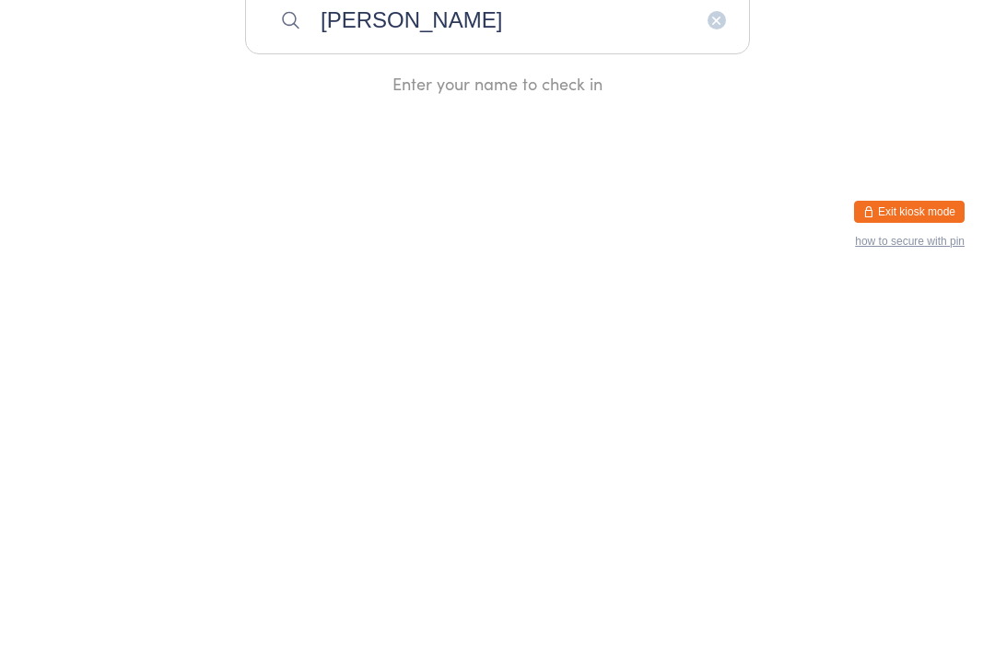
type input "[PERSON_NAME]"
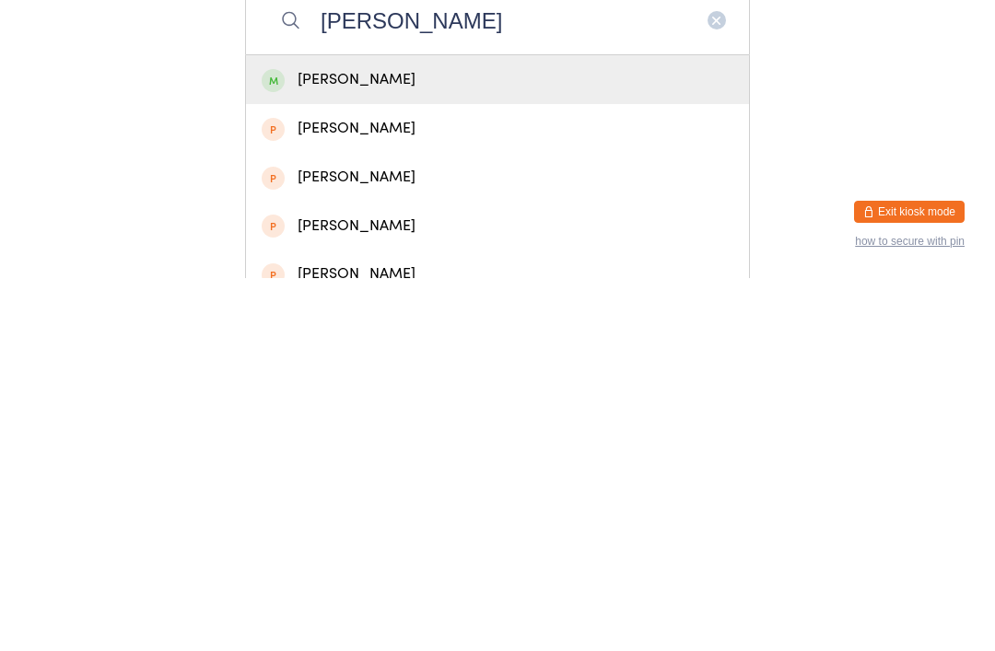
click at [391, 428] on div "[PERSON_NAME]" at bounding box center [497, 452] width 503 height 49
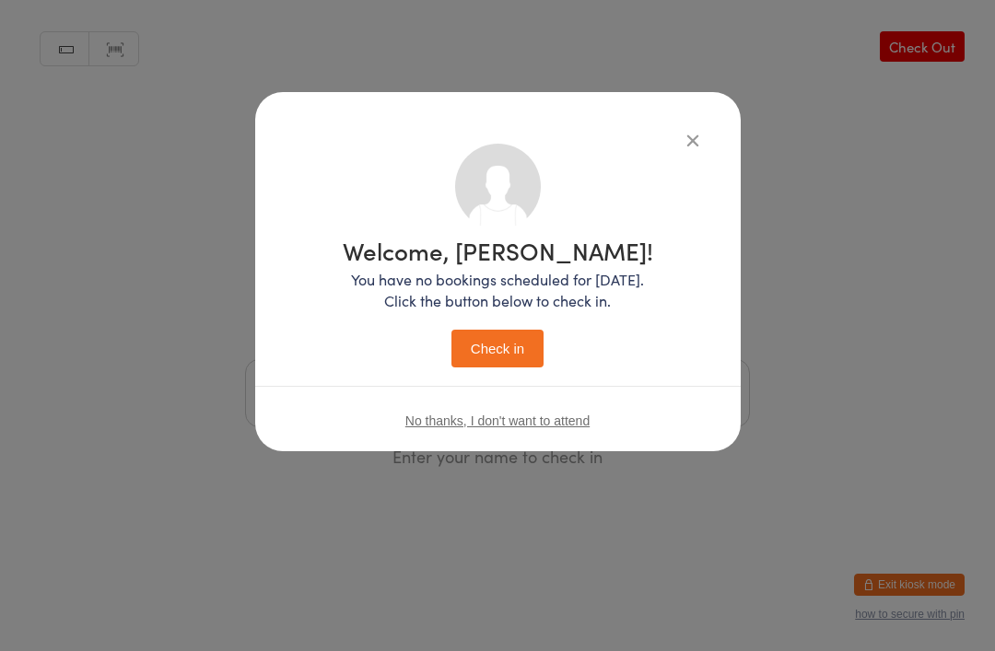
click at [491, 335] on button "Check in" at bounding box center [497, 349] width 92 height 38
